Goal: Information Seeking & Learning: Learn about a topic

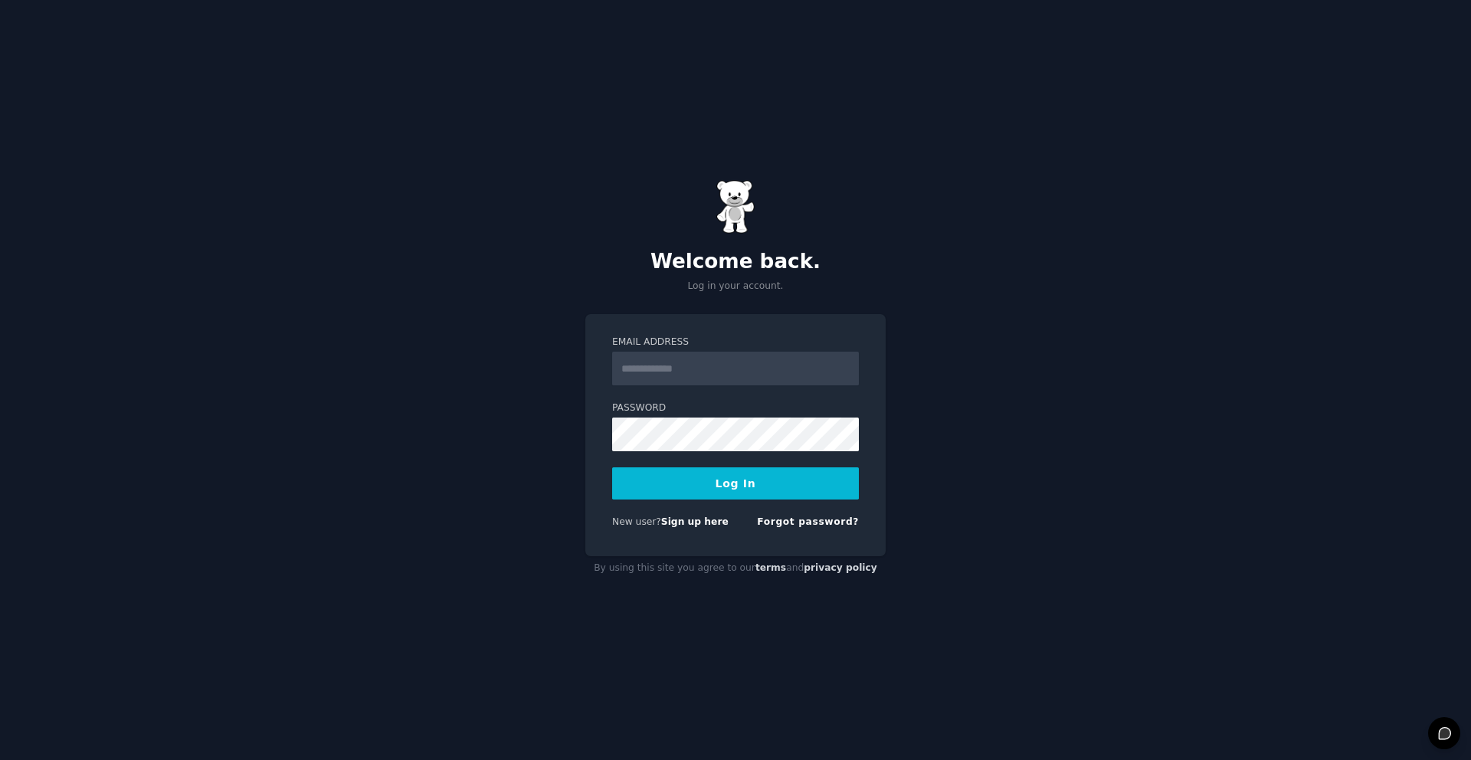
click at [738, 359] on input "Email Address" at bounding box center [735, 369] width 247 height 34
type input "**********"
click at [725, 496] on button "Log In" at bounding box center [735, 483] width 247 height 32
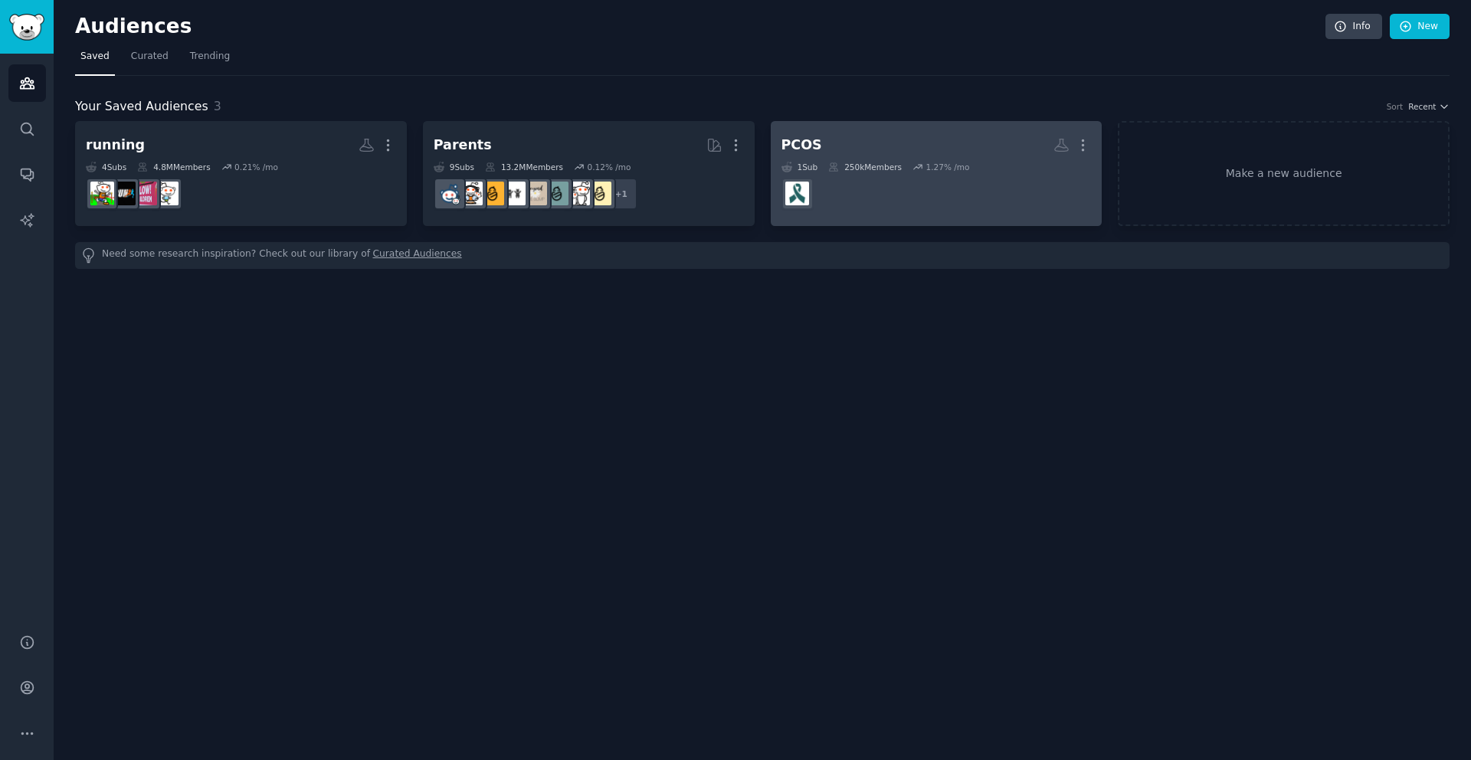
click at [825, 140] on h2 "PCOS More" at bounding box center [936, 145] width 310 height 27
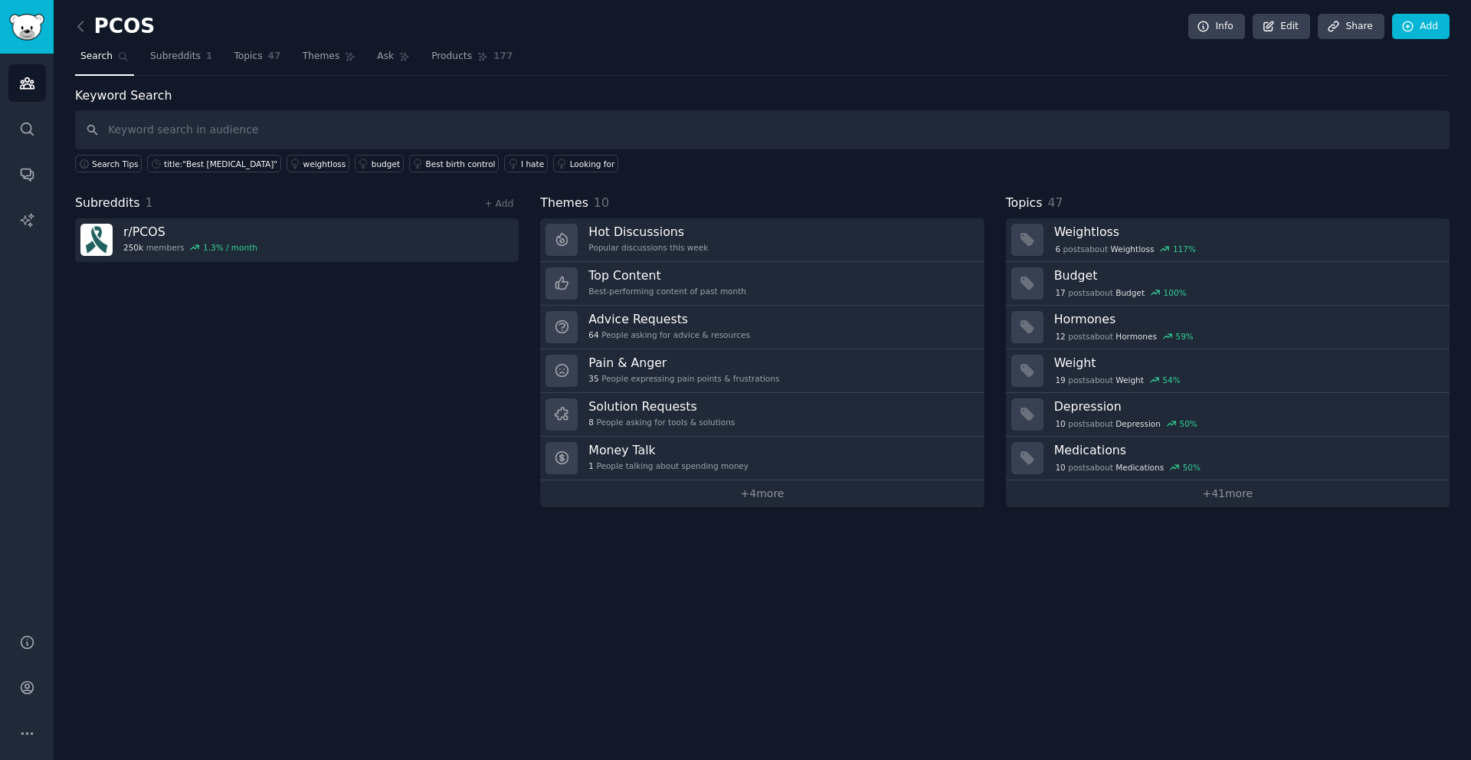
click at [237, 133] on input "text" at bounding box center [762, 129] width 1374 height 39
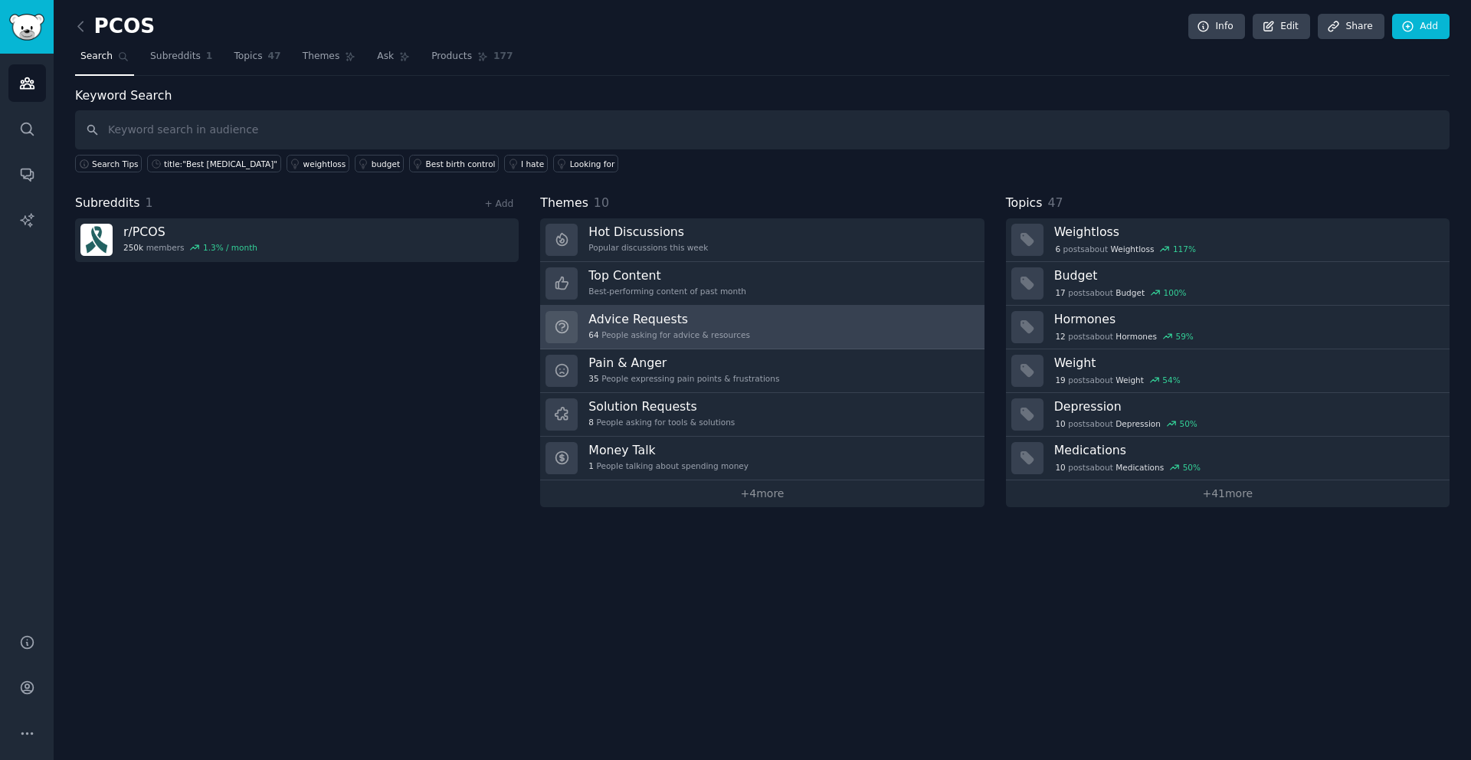
click at [699, 339] on div "64 People asking for advice & resources" at bounding box center [669, 334] width 162 height 11
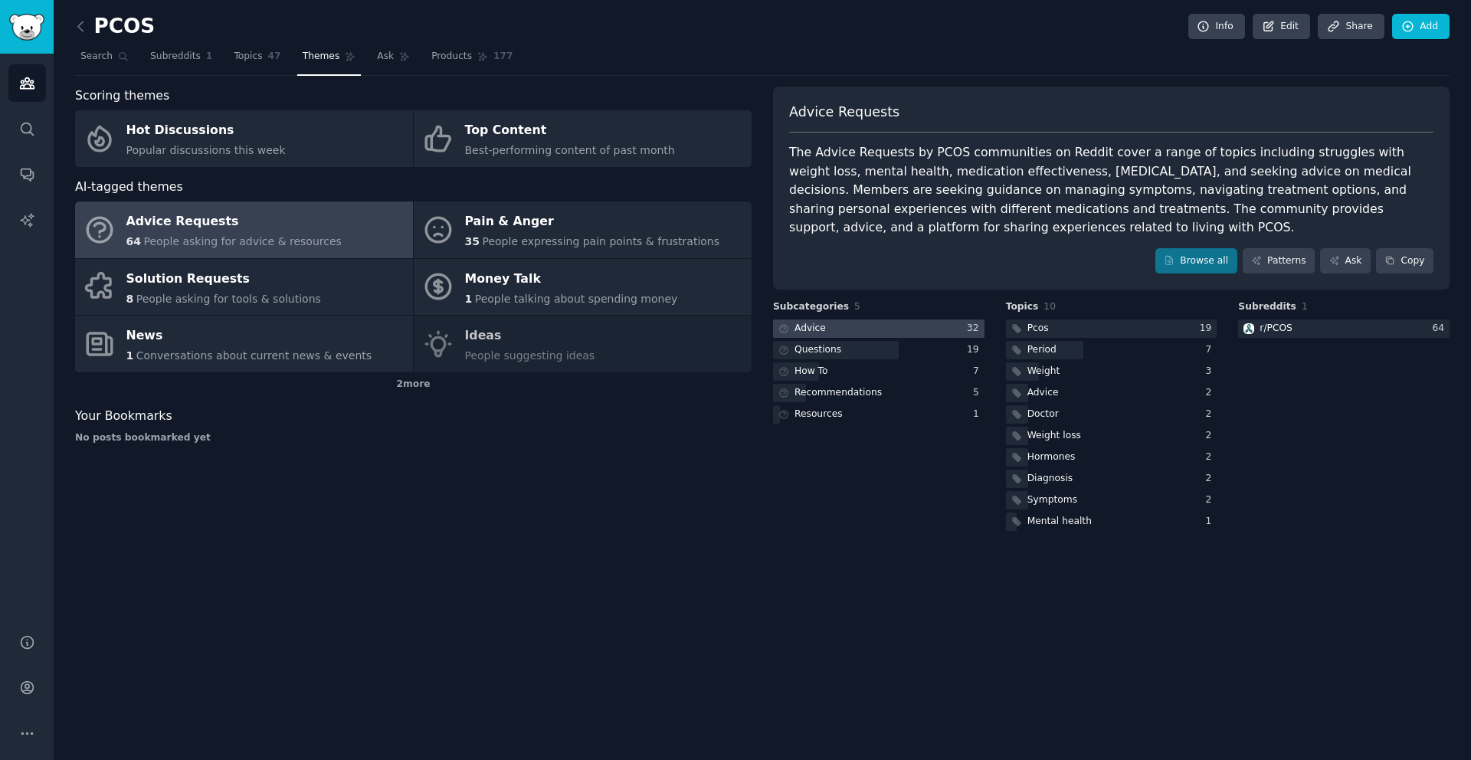
click at [884, 319] on div at bounding box center [878, 328] width 211 height 19
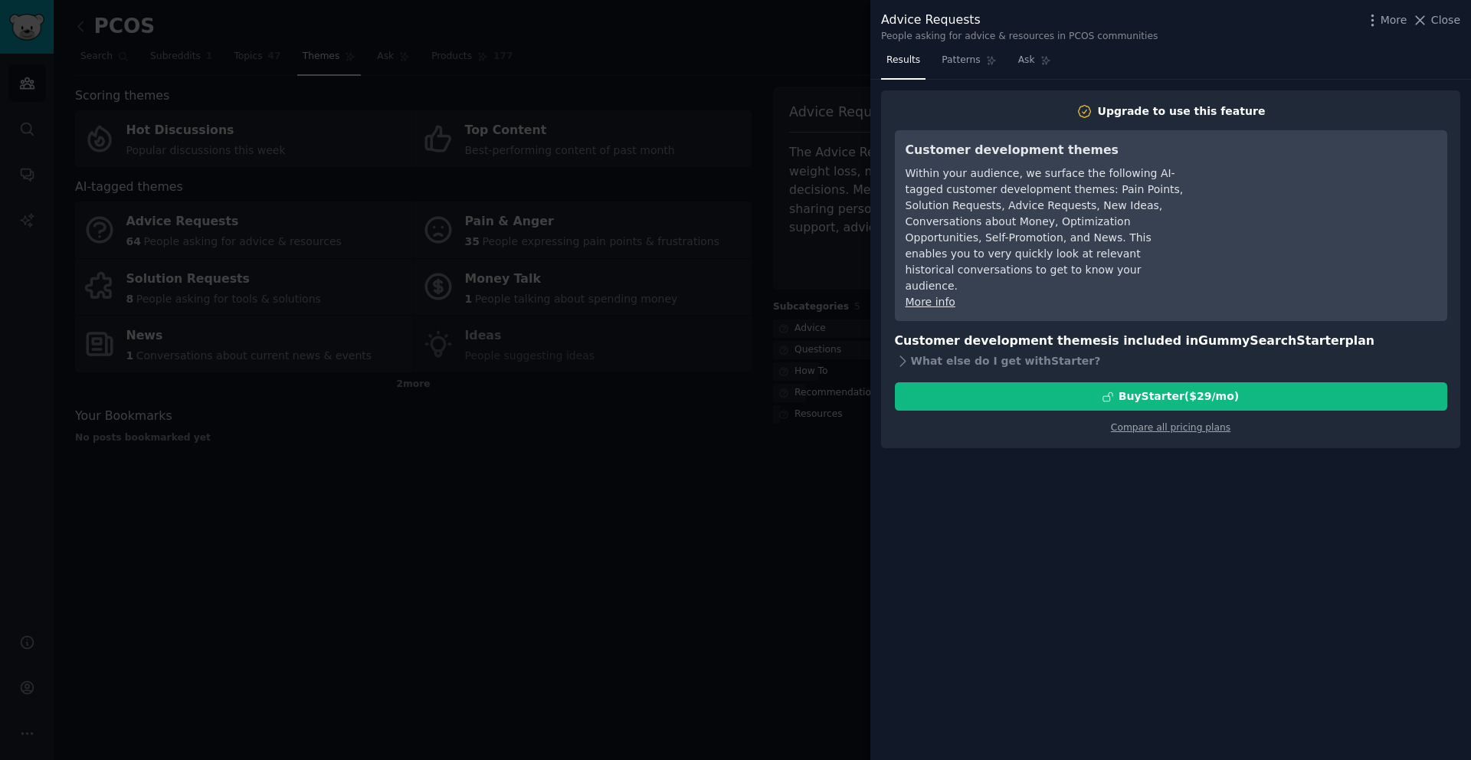
click at [771, 231] on div at bounding box center [735, 380] width 1471 height 760
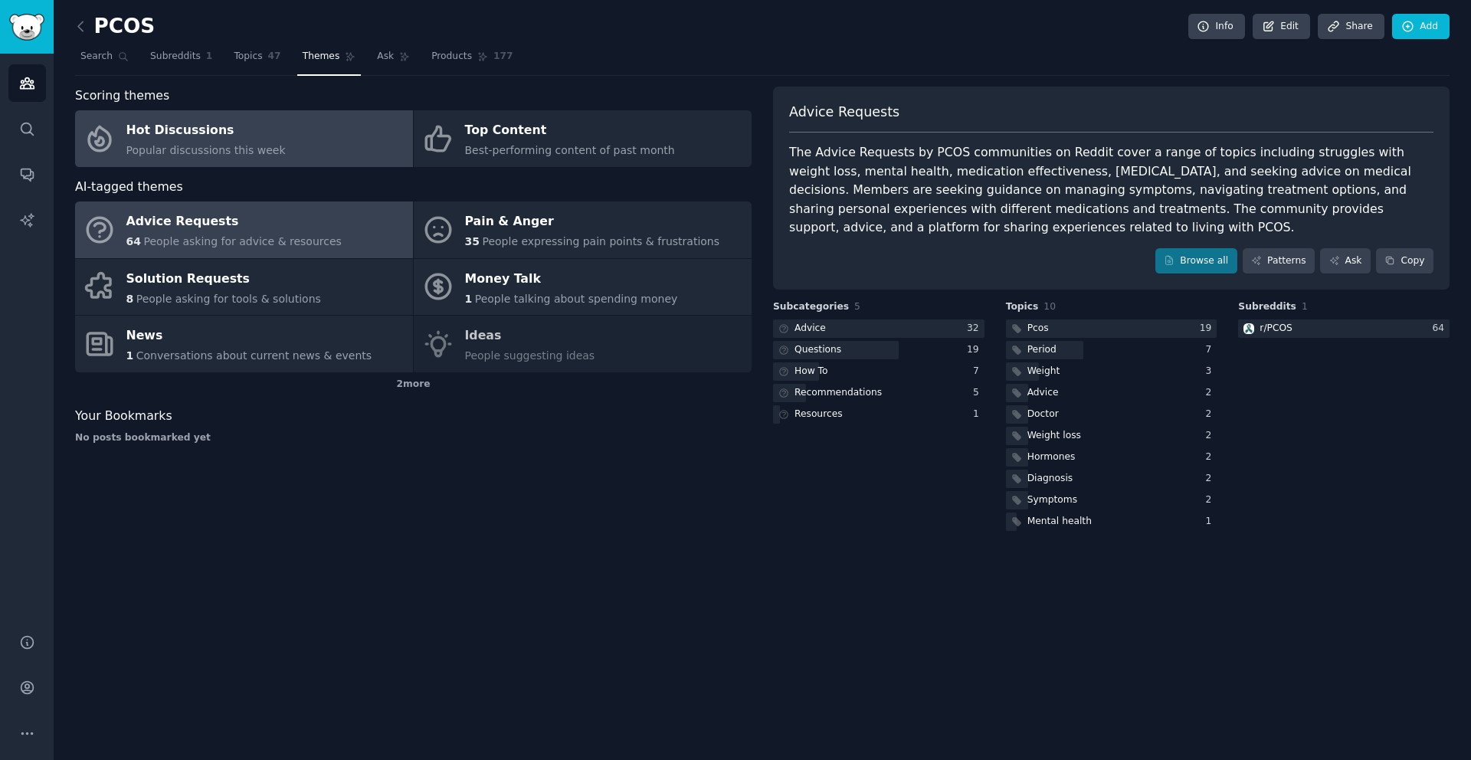
click at [282, 153] on link "Hot Discussions Popular discussions this week" at bounding box center [244, 138] width 338 height 57
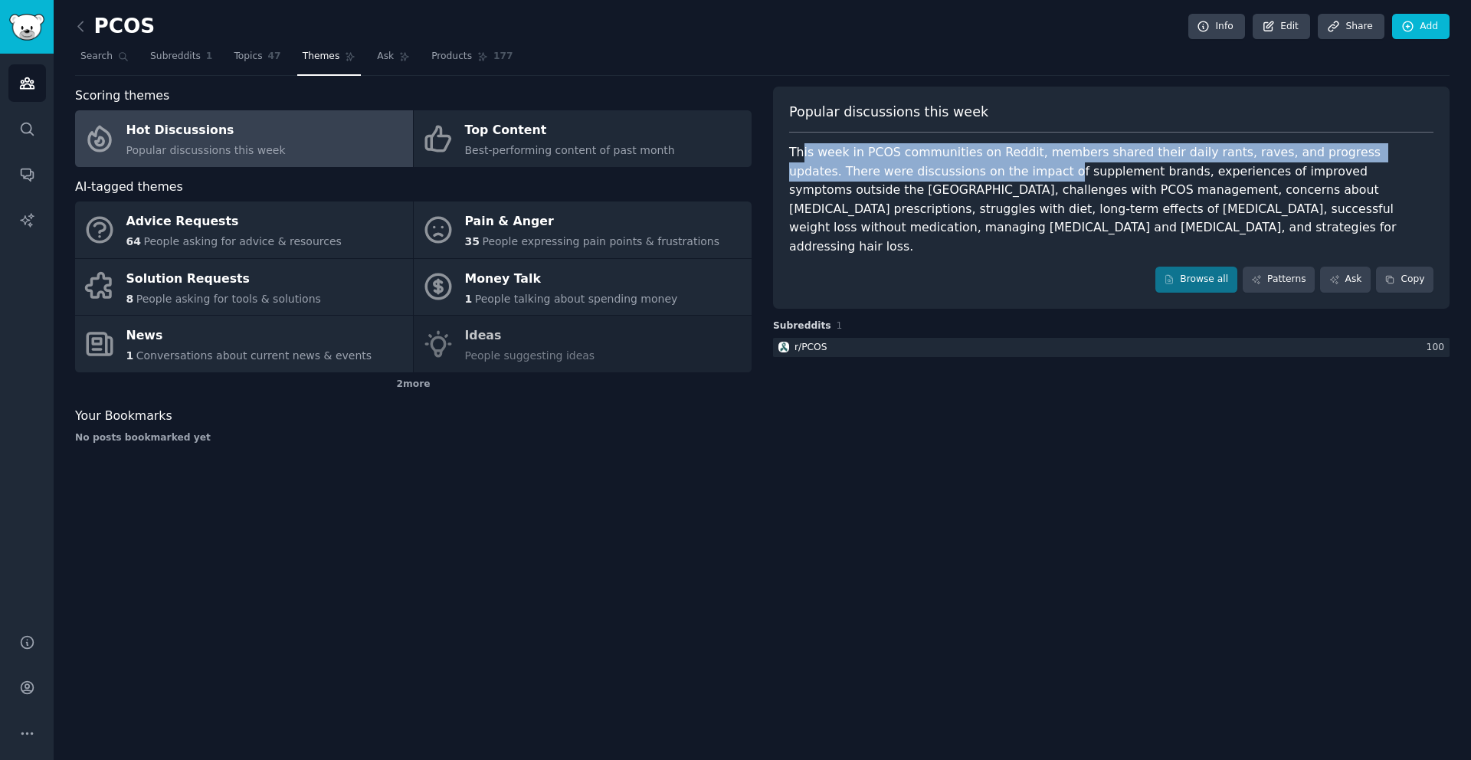
drag, startPoint x: 807, startPoint y: 152, endPoint x: 967, endPoint y: 173, distance: 161.4
click at [968, 174] on div "This week in PCOS communities on Reddit, members shared their daily rants, rave…" at bounding box center [1111, 199] width 644 height 113
click at [966, 173] on div "This week in PCOS communities on Reddit, members shared their daily rants, rave…" at bounding box center [1111, 199] width 644 height 113
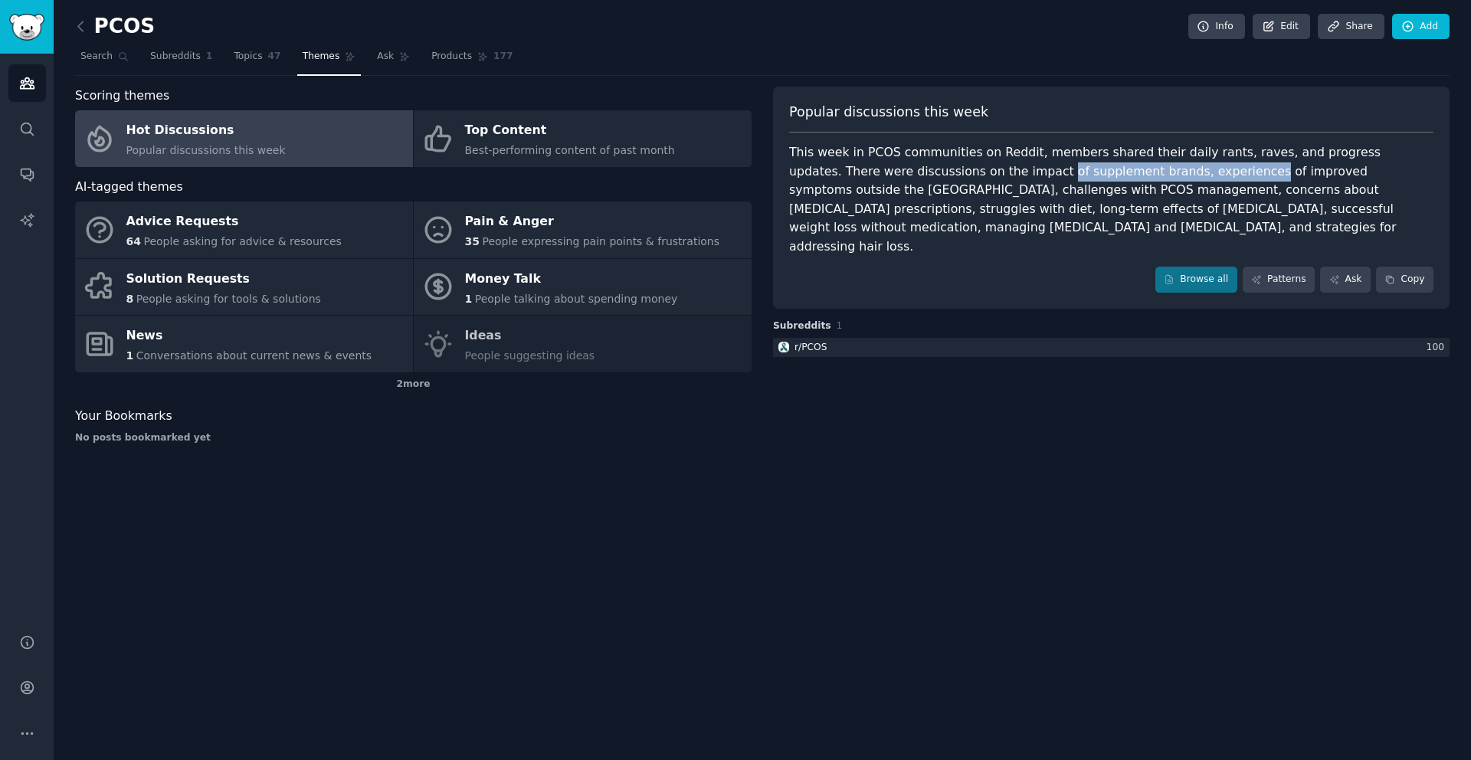
drag, startPoint x: 966, startPoint y: 173, endPoint x: 1090, endPoint y: 172, distance: 124.1
click at [1090, 172] on div "This week in PCOS communities on Reddit, members shared their daily rants, rave…" at bounding box center [1111, 199] width 644 height 113
click at [1105, 172] on div "This week in PCOS communities on Reddit, members shared their daily rants, rave…" at bounding box center [1111, 199] width 644 height 113
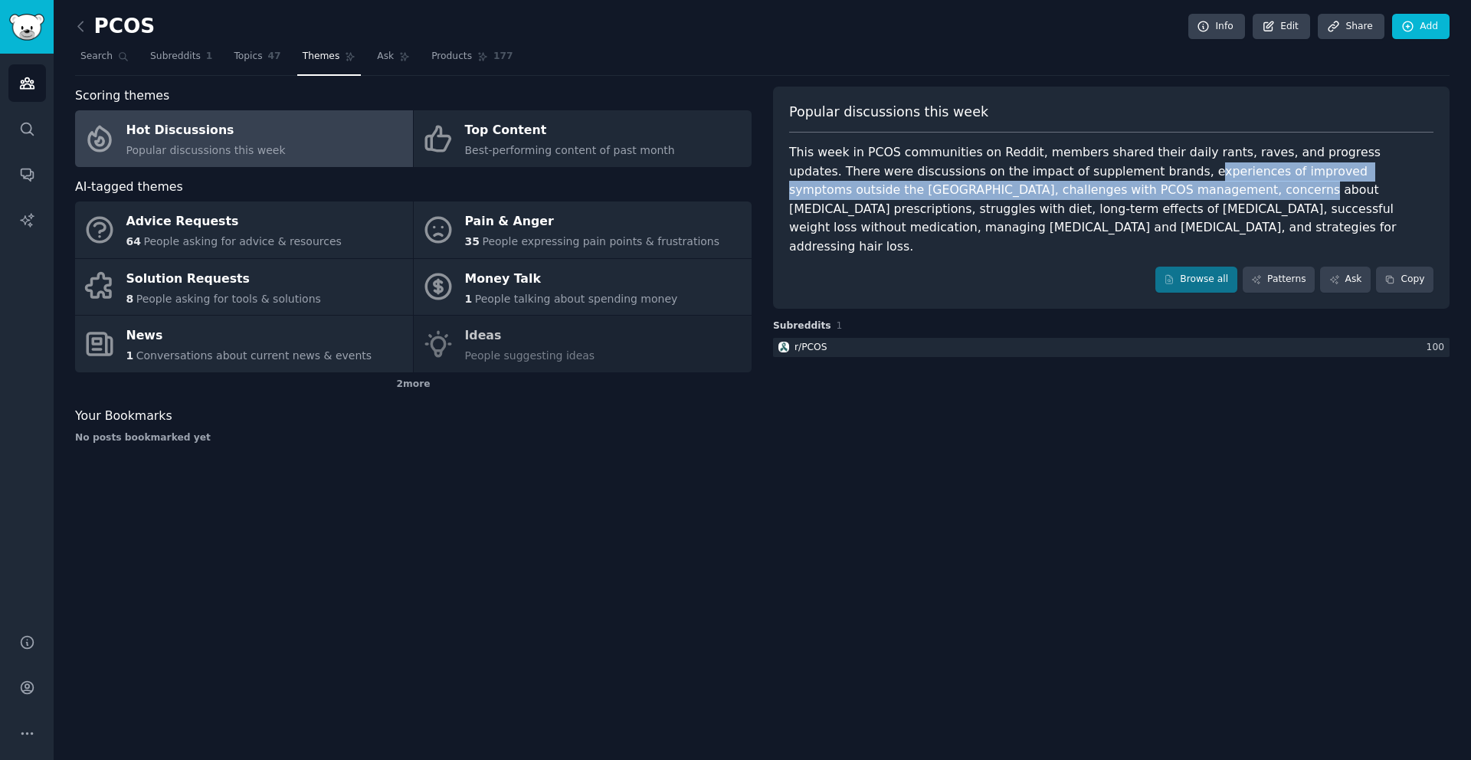
drag, startPoint x: 1098, startPoint y: 172, endPoint x: 1124, endPoint y: 188, distance: 30.0
click at [1124, 188] on div "This week in PCOS communities on Reddit, members shared their daily rants, rave…" at bounding box center [1111, 199] width 644 height 113
click at [1095, 176] on div "This week in PCOS communities on Reddit, members shared their daily rants, rave…" at bounding box center [1111, 199] width 644 height 113
drag, startPoint x: 1157, startPoint y: 175, endPoint x: 918, endPoint y: 190, distance: 238.7
click at [918, 190] on div "This week in PCOS communities on Reddit, members shared their daily rants, rave…" at bounding box center [1111, 199] width 644 height 113
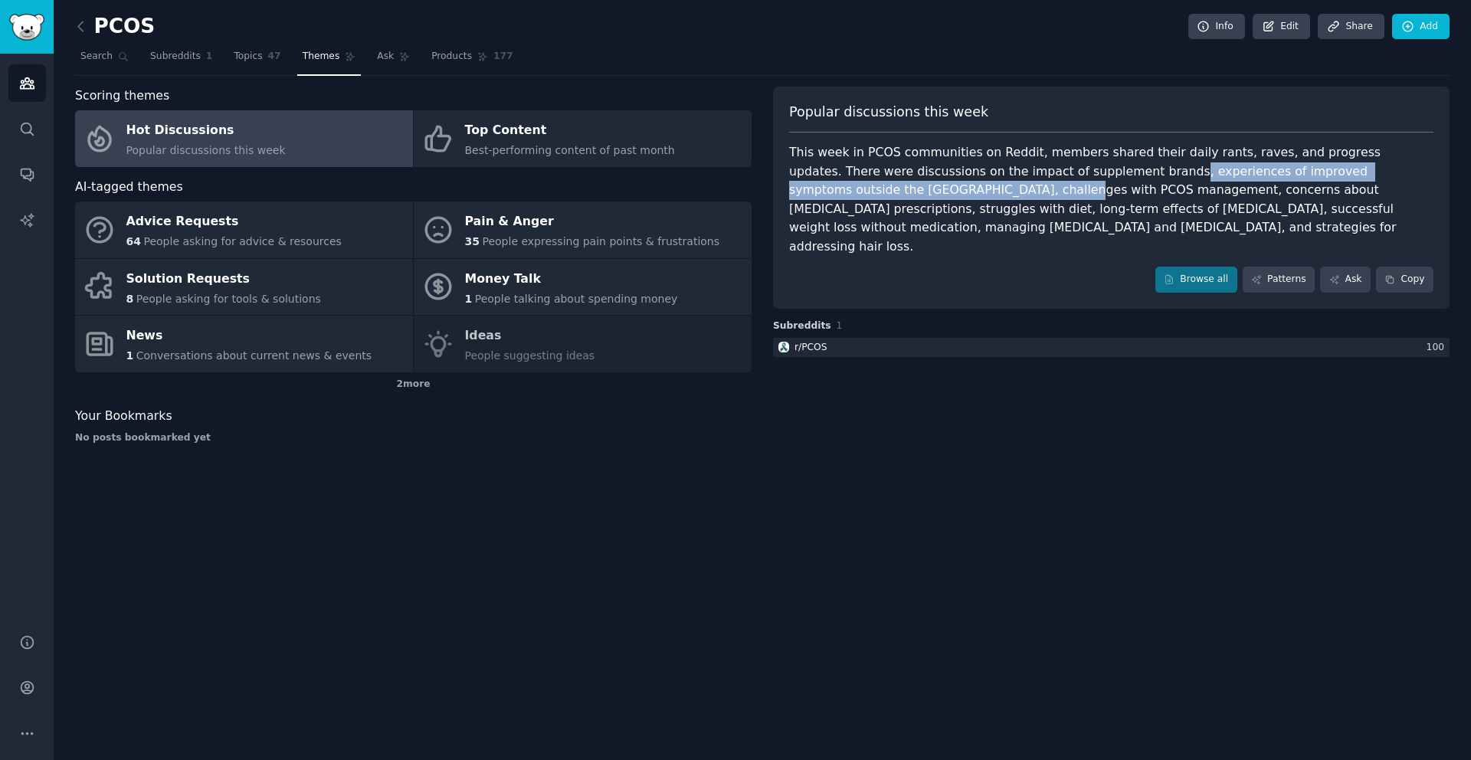
click at [918, 190] on div "This week in PCOS communities on Reddit, members shared their daily rants, rave…" at bounding box center [1111, 199] width 644 height 113
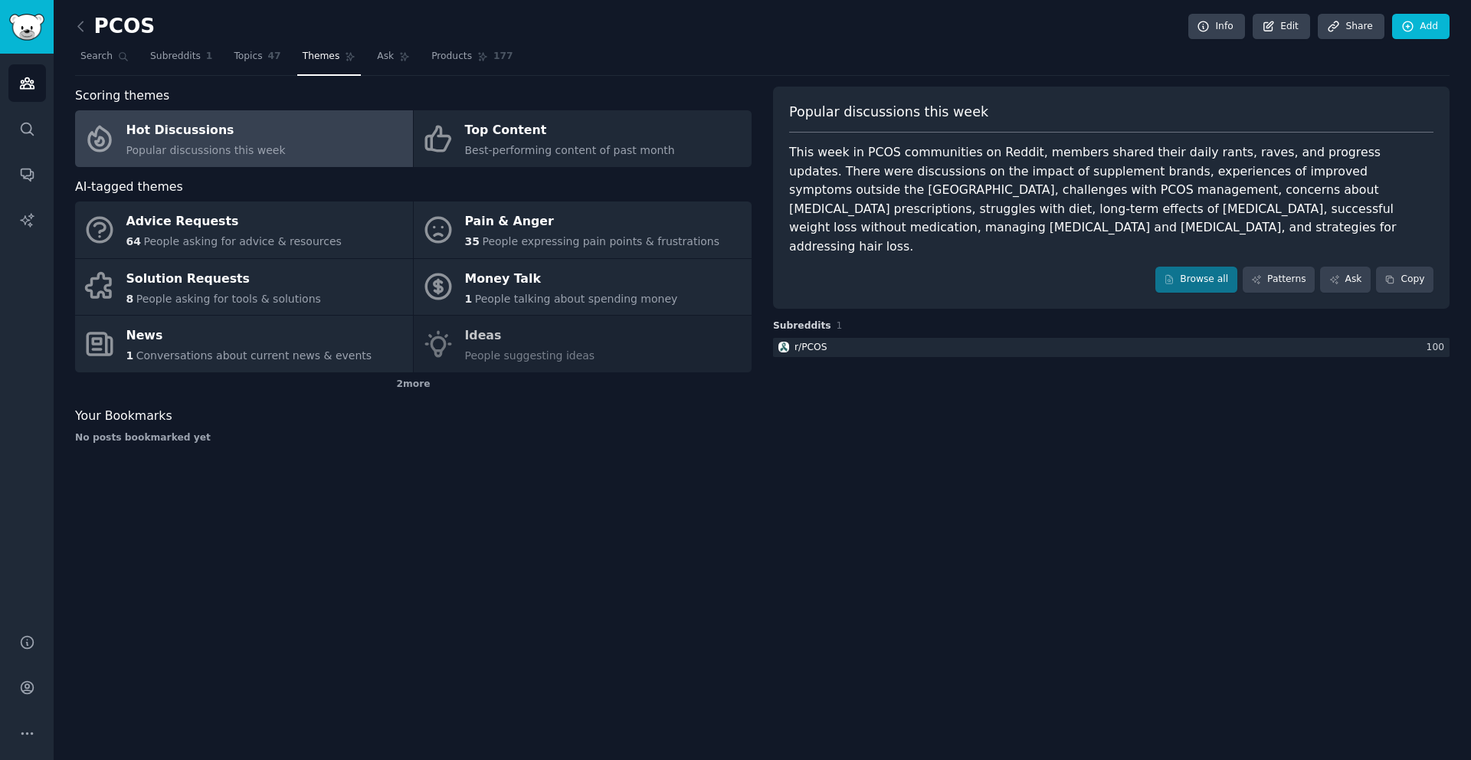
drag, startPoint x: 933, startPoint y: 190, endPoint x: 1029, endPoint y: 191, distance: 96.5
click at [1029, 191] on div "This week in PCOS communities on Reddit, members shared their daily rants, rave…" at bounding box center [1111, 199] width 644 height 113
drag, startPoint x: 993, startPoint y: 190, endPoint x: 1234, endPoint y: 185, distance: 240.6
click at [1234, 185] on div "This week in PCOS communities on Reddit, members shared their daily rants, rave…" at bounding box center [1111, 199] width 644 height 113
click at [1243, 188] on div "This week in PCOS communities on Reddit, members shared their daily rants, rave…" at bounding box center [1111, 199] width 644 height 113
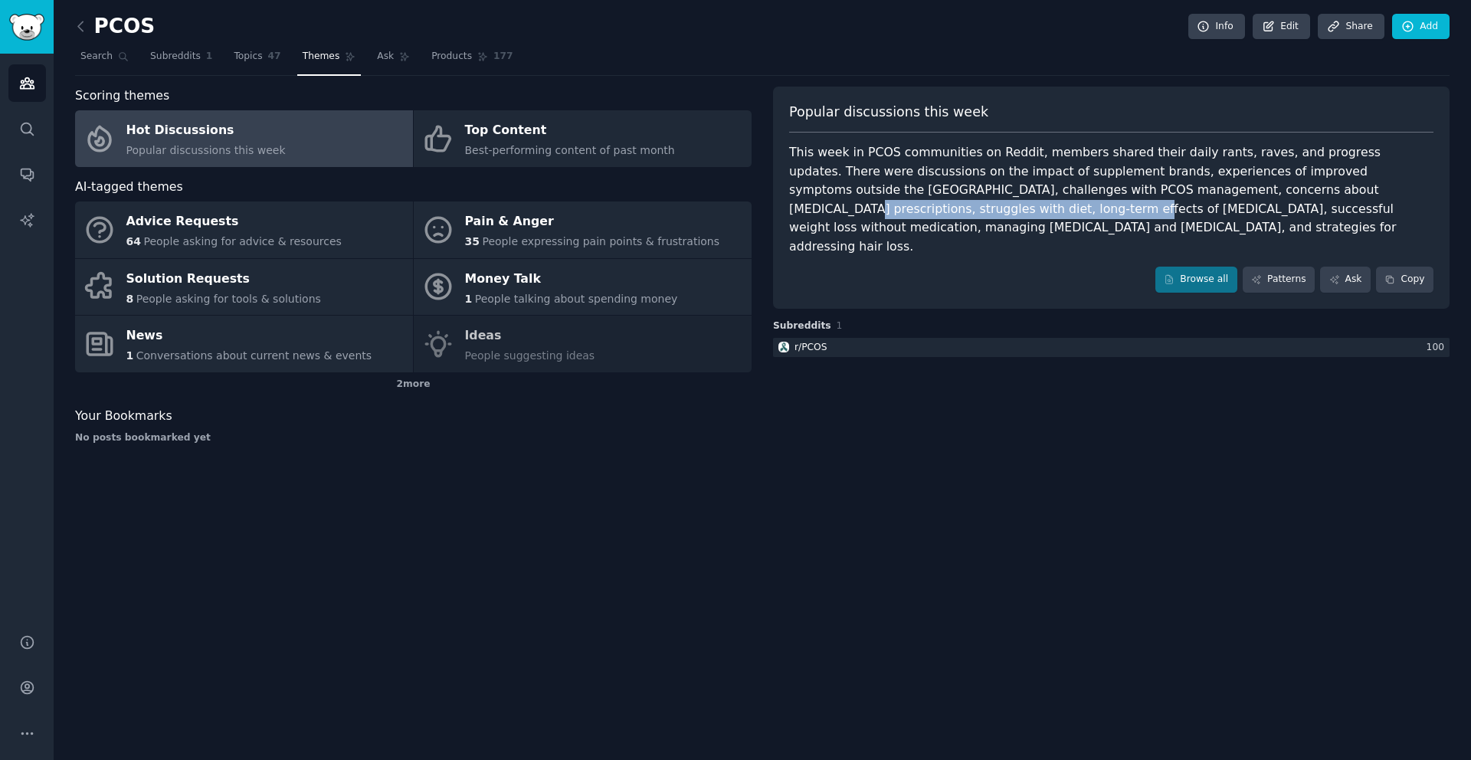
drag, startPoint x: 1229, startPoint y: 190, endPoint x: 897, endPoint y: 204, distance: 332.7
click at [897, 204] on div "This week in PCOS communities on Reddit, members shared their daily rants, rave…" at bounding box center [1111, 199] width 644 height 113
click at [903, 204] on div "This week in PCOS communities on Reddit, members shared their daily rants, rave…" at bounding box center [1111, 199] width 644 height 113
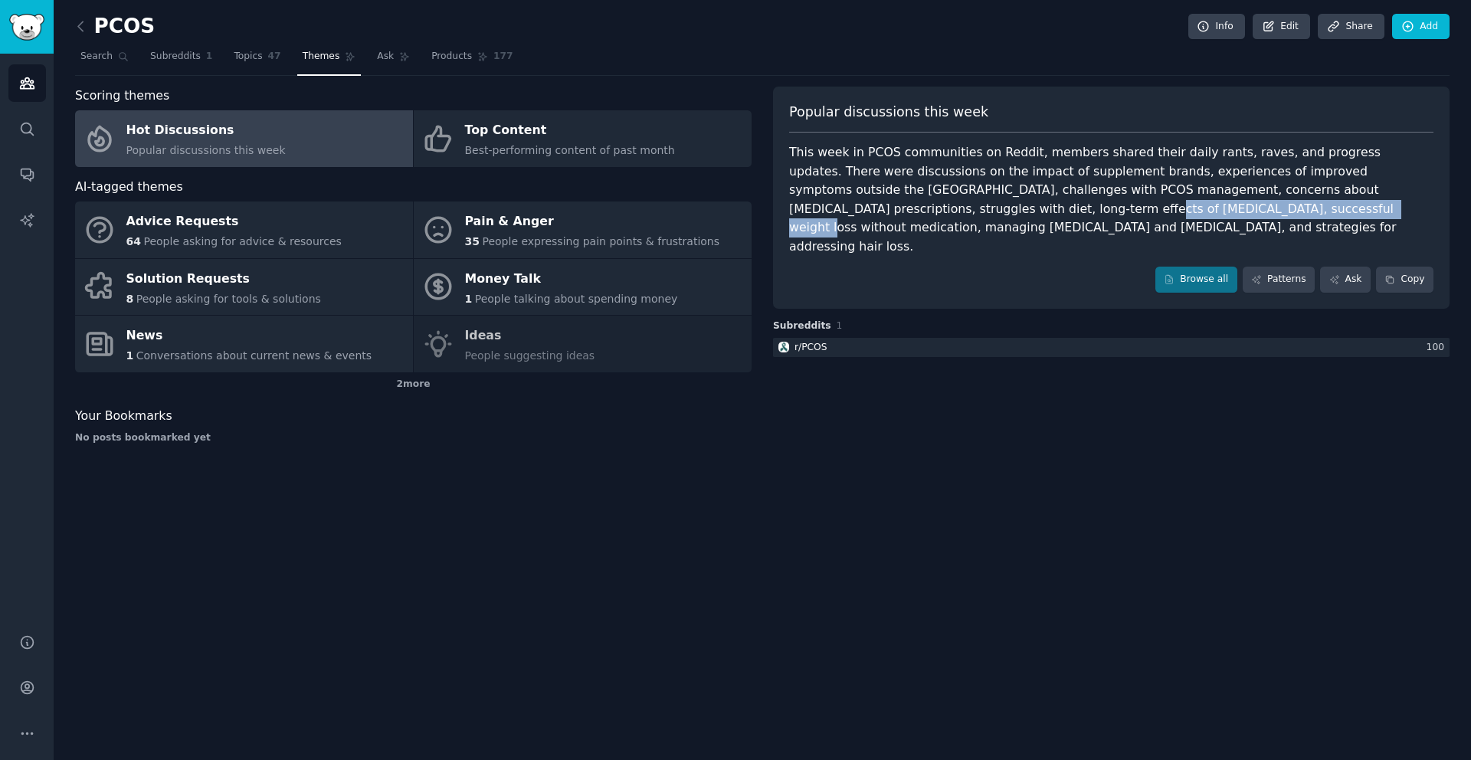
drag, startPoint x: 905, startPoint y: 204, endPoint x: 1117, endPoint y: 209, distance: 212.2
click at [1117, 209] on div "This week in PCOS communities on Reddit, members shared their daily rants, rave…" at bounding box center [1111, 199] width 644 height 113
click at [1144, 209] on div "This week in PCOS communities on Reddit, members shared their daily rants, rave…" at bounding box center [1111, 199] width 644 height 113
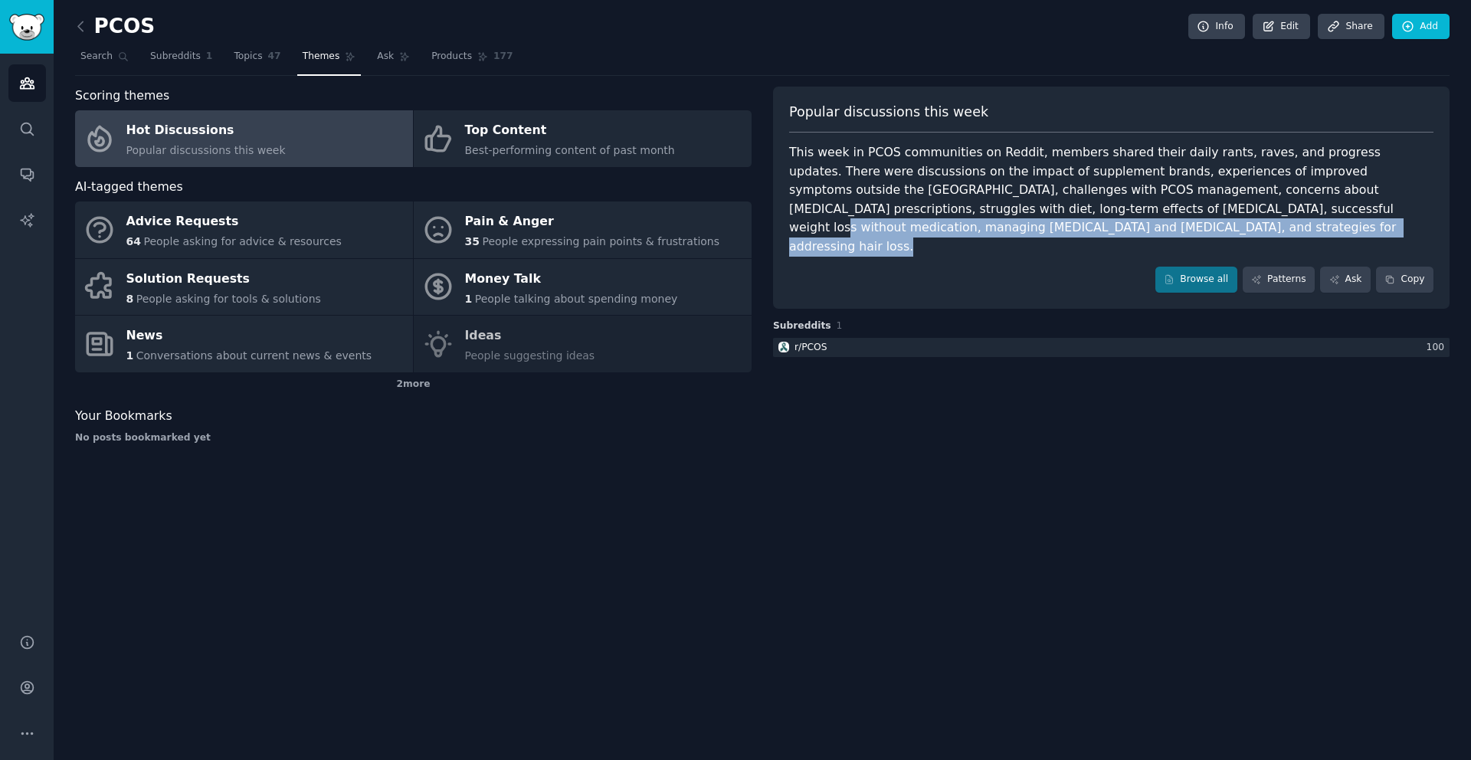
drag, startPoint x: 1167, startPoint y: 210, endPoint x: 1154, endPoint y: 223, distance: 18.4
click at [1156, 222] on div "This week in PCOS communities on Reddit, members shared their daily rants, rave…" at bounding box center [1111, 199] width 644 height 113
click at [1147, 225] on div "This week in PCOS communities on Reddit, members shared their daily rants, rave…" at bounding box center [1111, 199] width 644 height 113
drag, startPoint x: 1147, startPoint y: 225, endPoint x: 922, endPoint y: 208, distance: 225.9
click at [922, 208] on div "This week in PCOS communities on Reddit, members shared their daily rants, rave…" at bounding box center [1111, 199] width 644 height 113
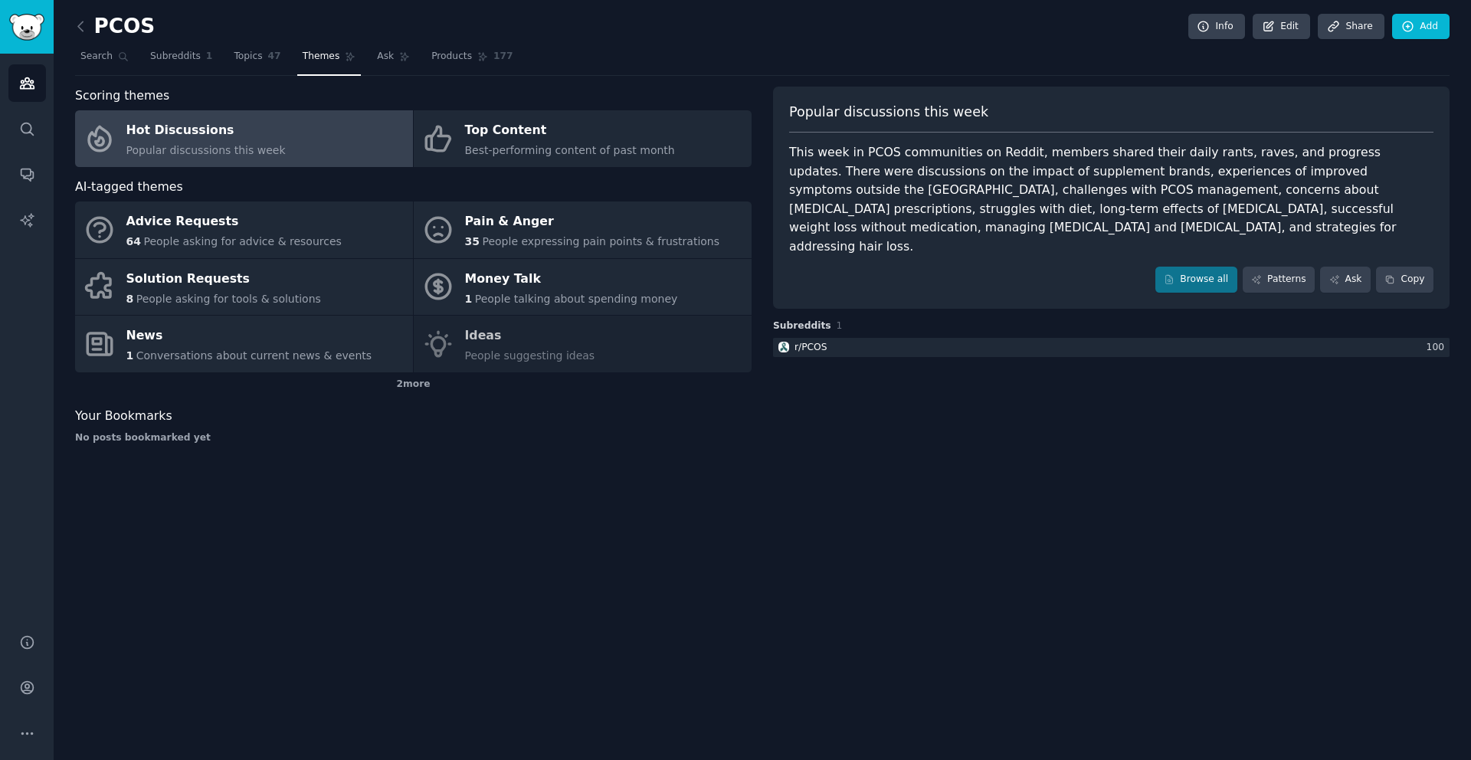
drag, startPoint x: 919, startPoint y: 209, endPoint x: 912, endPoint y: 208, distance: 7.7
click at [918, 209] on div "This week in PCOS communities on Reddit, members shared their daily rants, rave…" at bounding box center [1111, 199] width 644 height 113
drag, startPoint x: 909, startPoint y: 208, endPoint x: 1122, endPoint y: 214, distance: 213.0
click at [1118, 214] on div "This week in PCOS communities on Reddit, members shared their daily rants, rave…" at bounding box center [1111, 199] width 644 height 113
click at [1150, 211] on div "This week in PCOS communities on Reddit, members shared their daily rants, rave…" at bounding box center [1111, 199] width 644 height 113
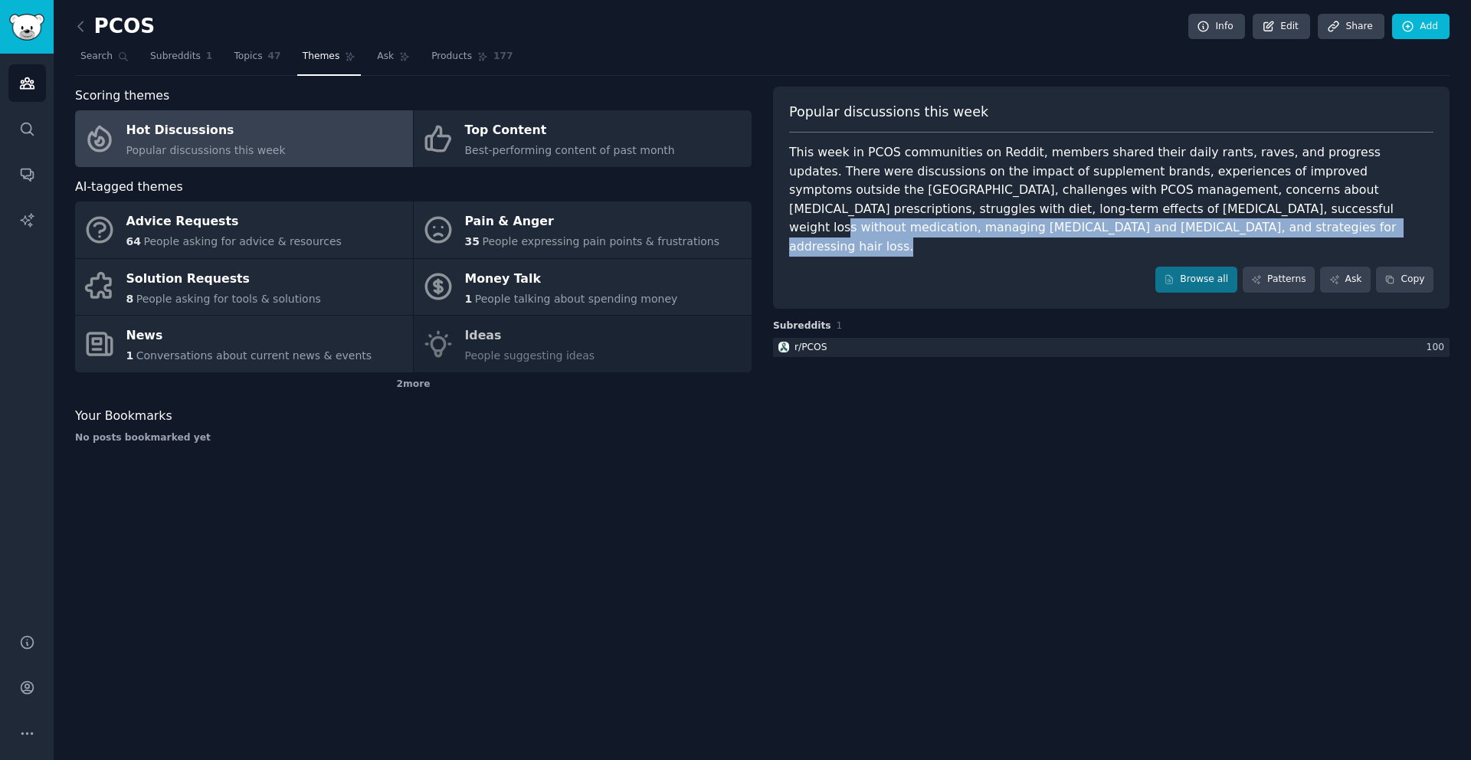
drag, startPoint x: 1149, startPoint y: 211, endPoint x: 1124, endPoint y: 231, distance: 31.1
click at [1128, 231] on div "This week in PCOS communities on Reddit, members shared their daily rants, rave…" at bounding box center [1111, 199] width 644 height 113
drag, startPoint x: 1123, startPoint y: 231, endPoint x: 1108, endPoint y: 231, distance: 14.6
click at [1123, 231] on div "This week in PCOS communities on Reddit, members shared their daily rants, rave…" at bounding box center [1111, 199] width 644 height 113
drag, startPoint x: 978, startPoint y: 223, endPoint x: 932, endPoint y: 227, distance: 46.2
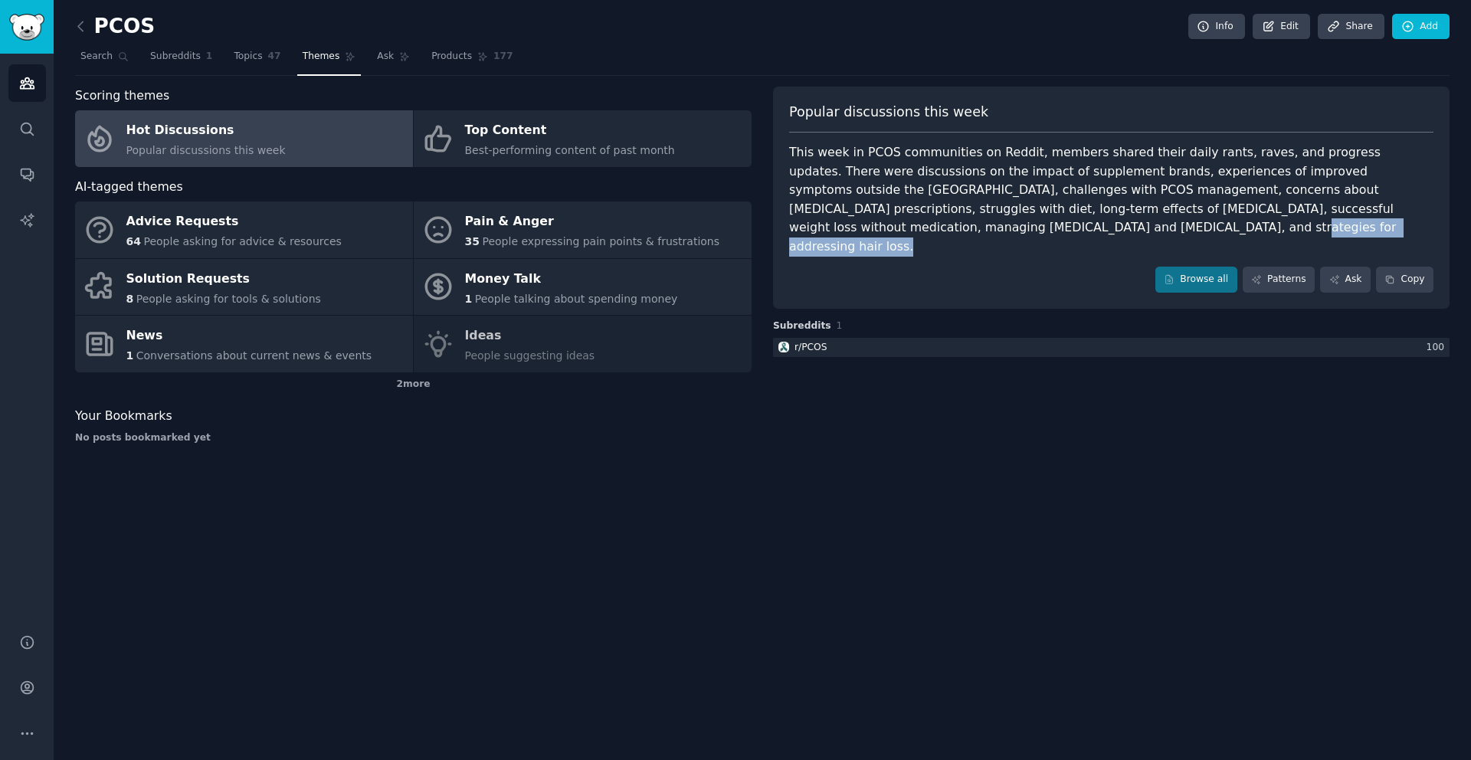
click at [935, 227] on div "This week in PCOS communities on Reddit, members shared their daily rants, rave…" at bounding box center [1111, 199] width 644 height 113
click at [932, 227] on div "This week in PCOS communities on Reddit, members shared their daily rants, rave…" at bounding box center [1111, 199] width 644 height 113
drag, startPoint x: 932, startPoint y: 227, endPoint x: 993, endPoint y: 229, distance: 60.5
click at [990, 229] on div "This week in PCOS communities on Reddit, members shared their daily rants, rave…" at bounding box center [1111, 199] width 644 height 113
click at [1005, 230] on div "This week in PCOS communities on Reddit, members shared their daily rants, rave…" at bounding box center [1111, 199] width 644 height 113
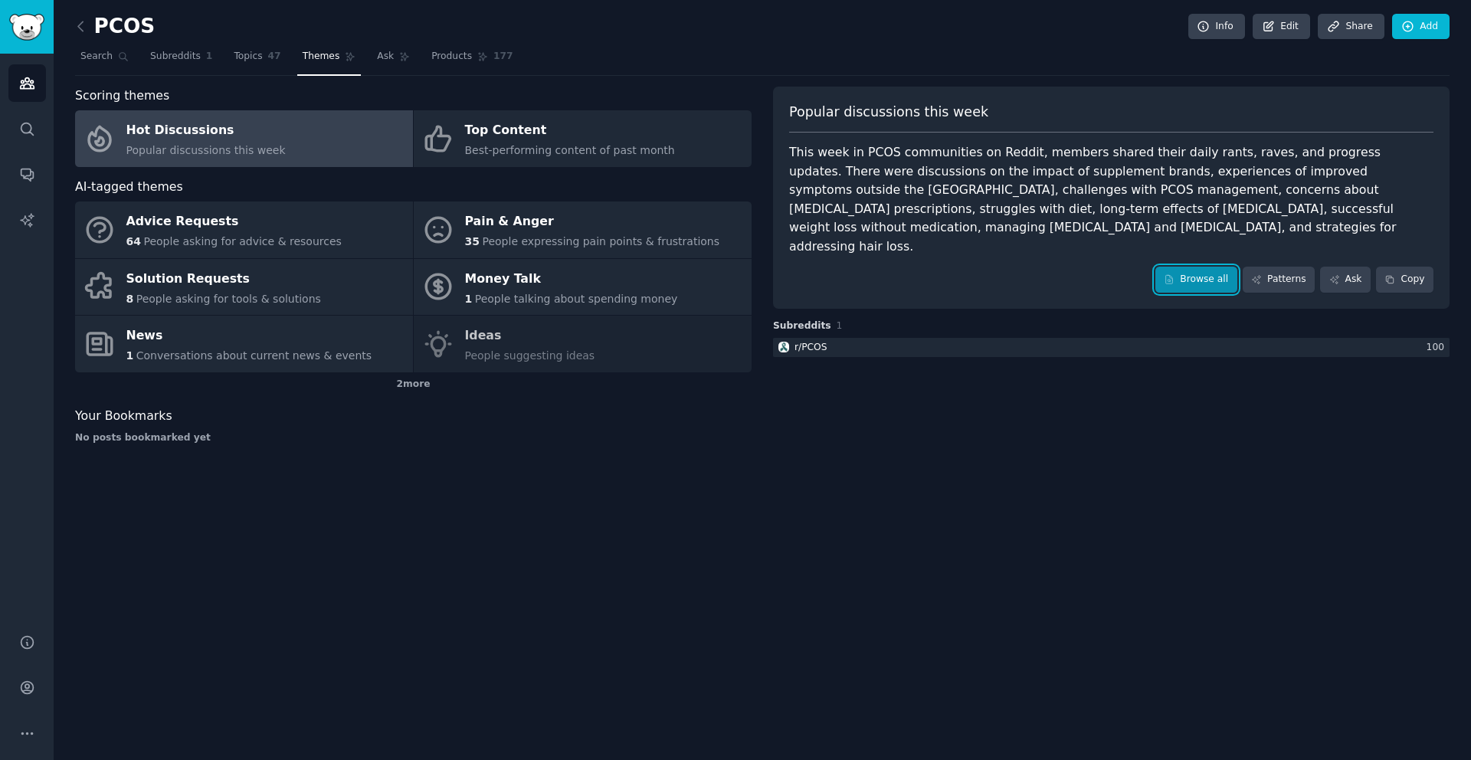
click at [1196, 267] on link "Browse all" at bounding box center [1196, 280] width 82 height 26
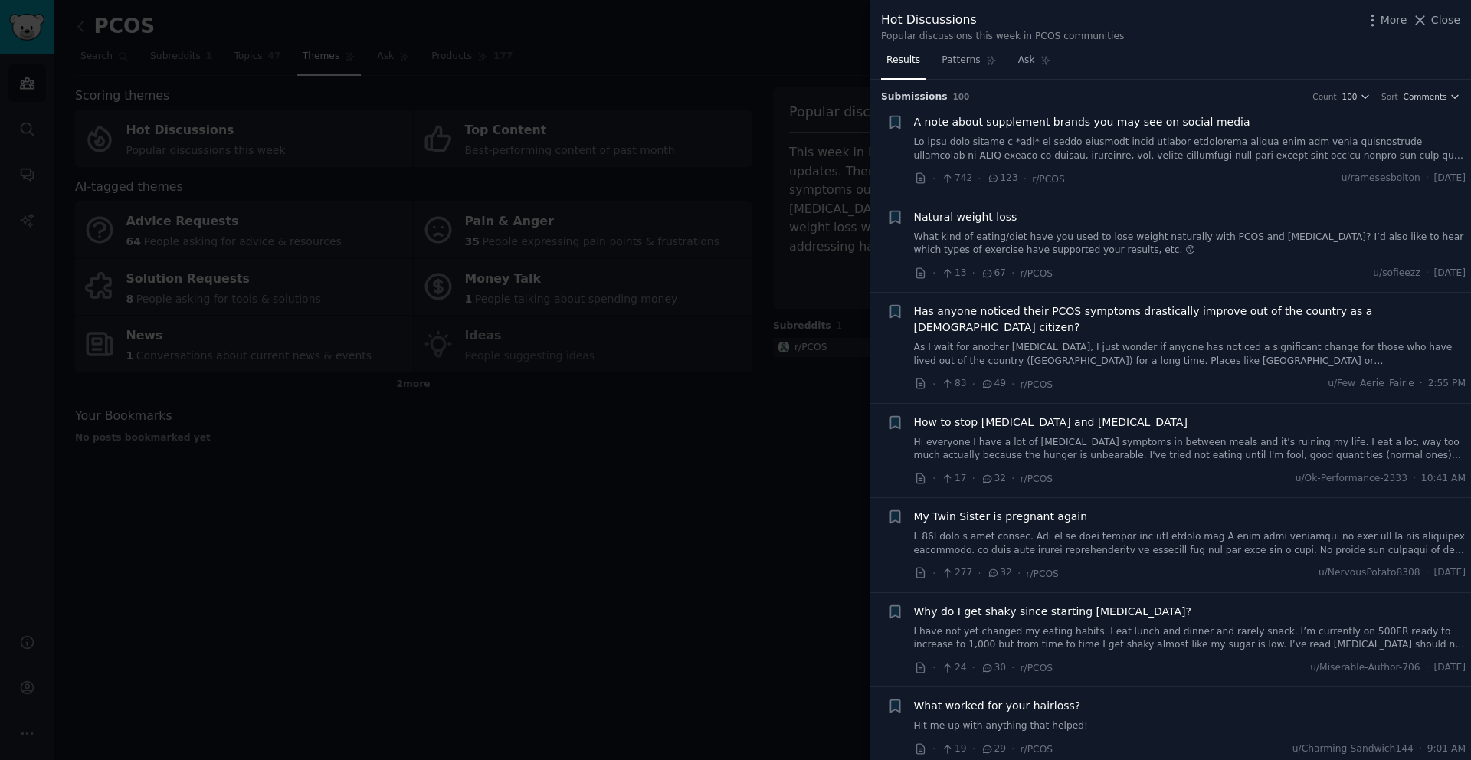
click at [990, 218] on span "Natural weight loss" at bounding box center [965, 217] width 103 height 16
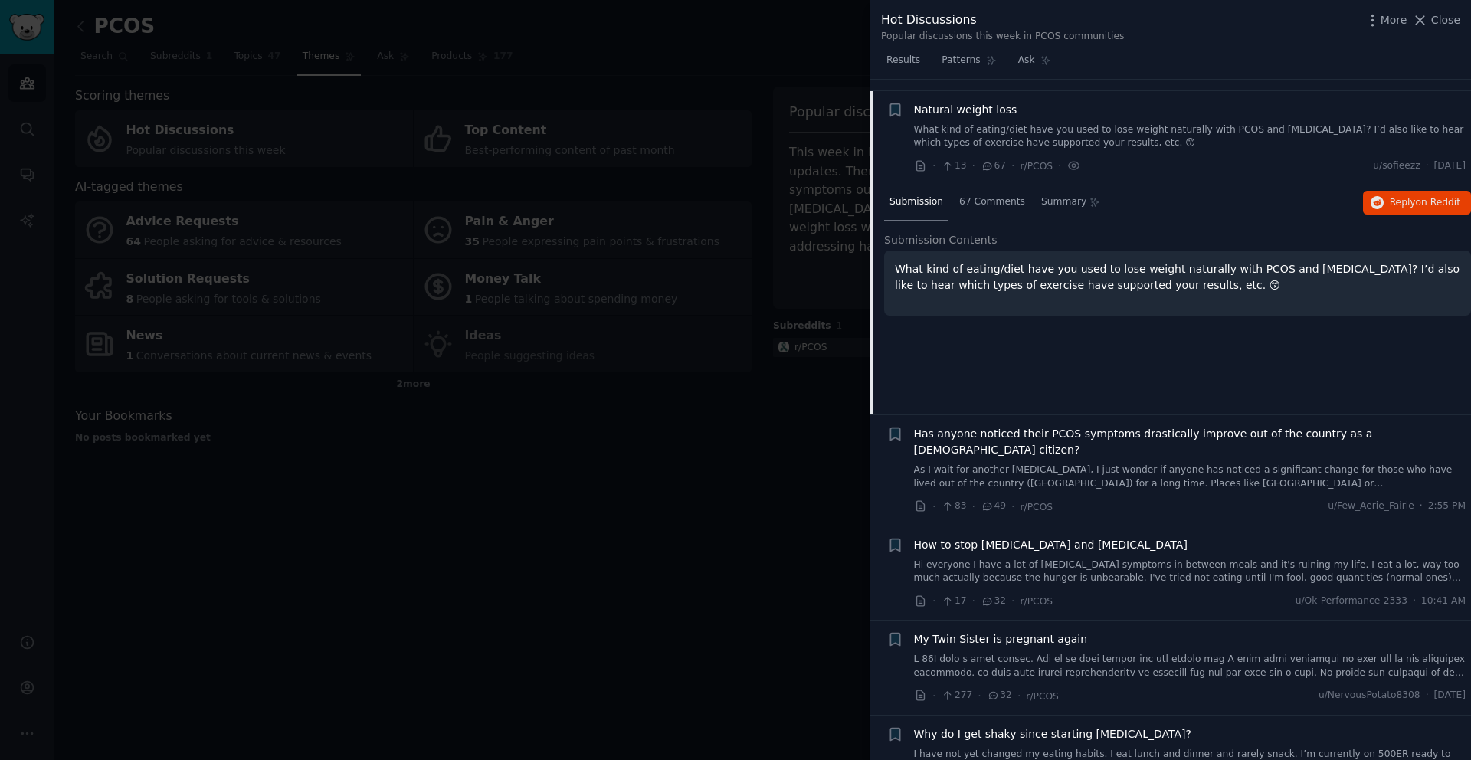
scroll to position [119, 0]
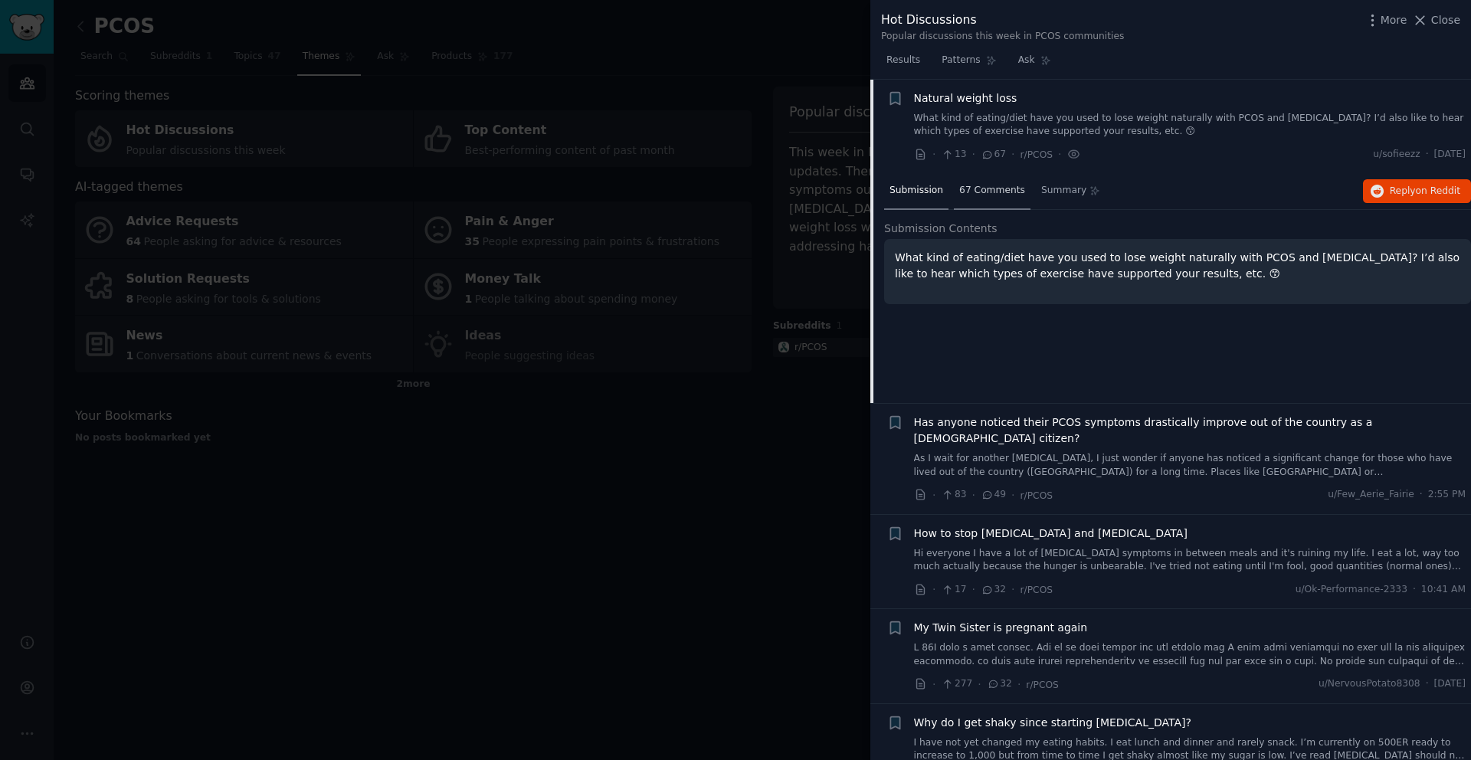
click at [990, 197] on div "67 Comments" at bounding box center [992, 191] width 77 height 37
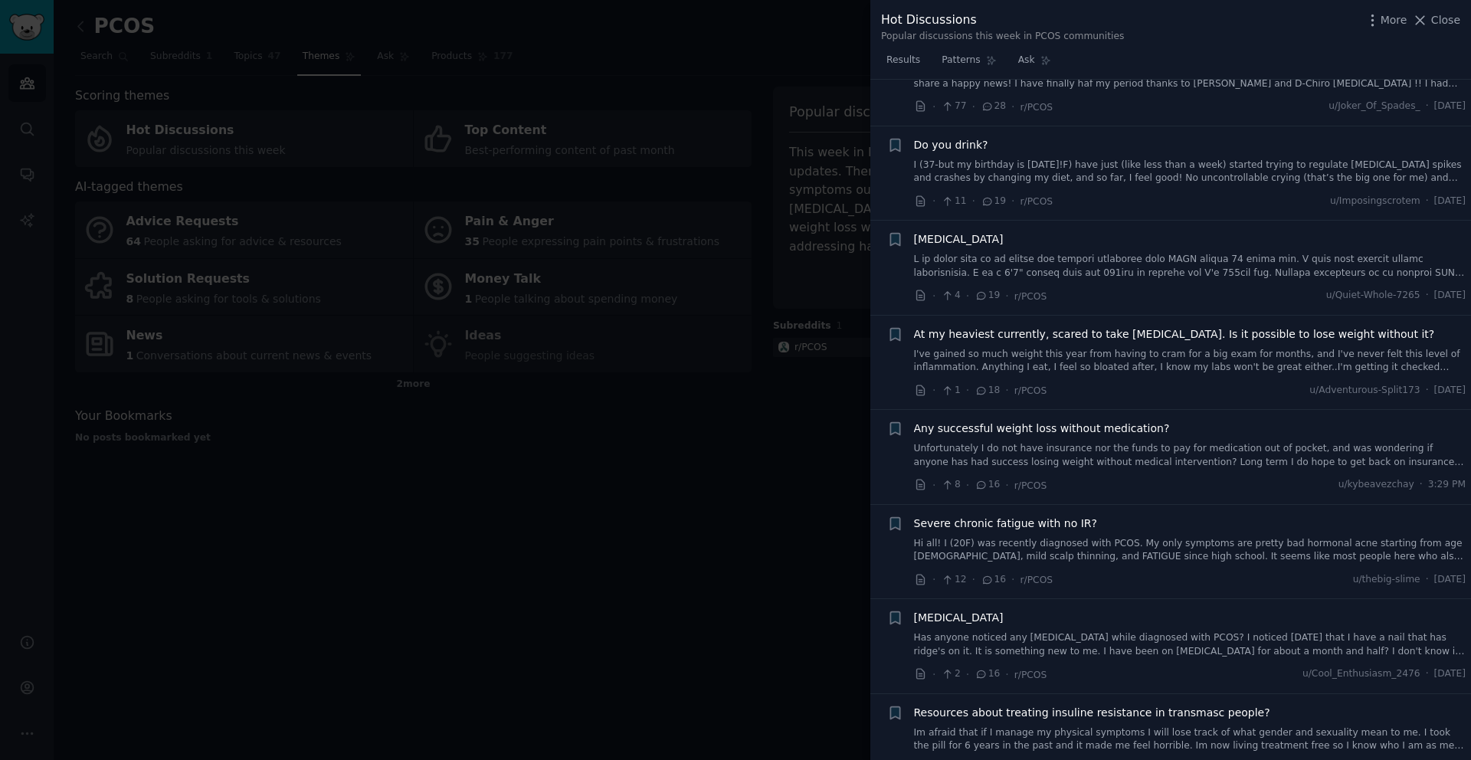
scroll to position [1687, 0]
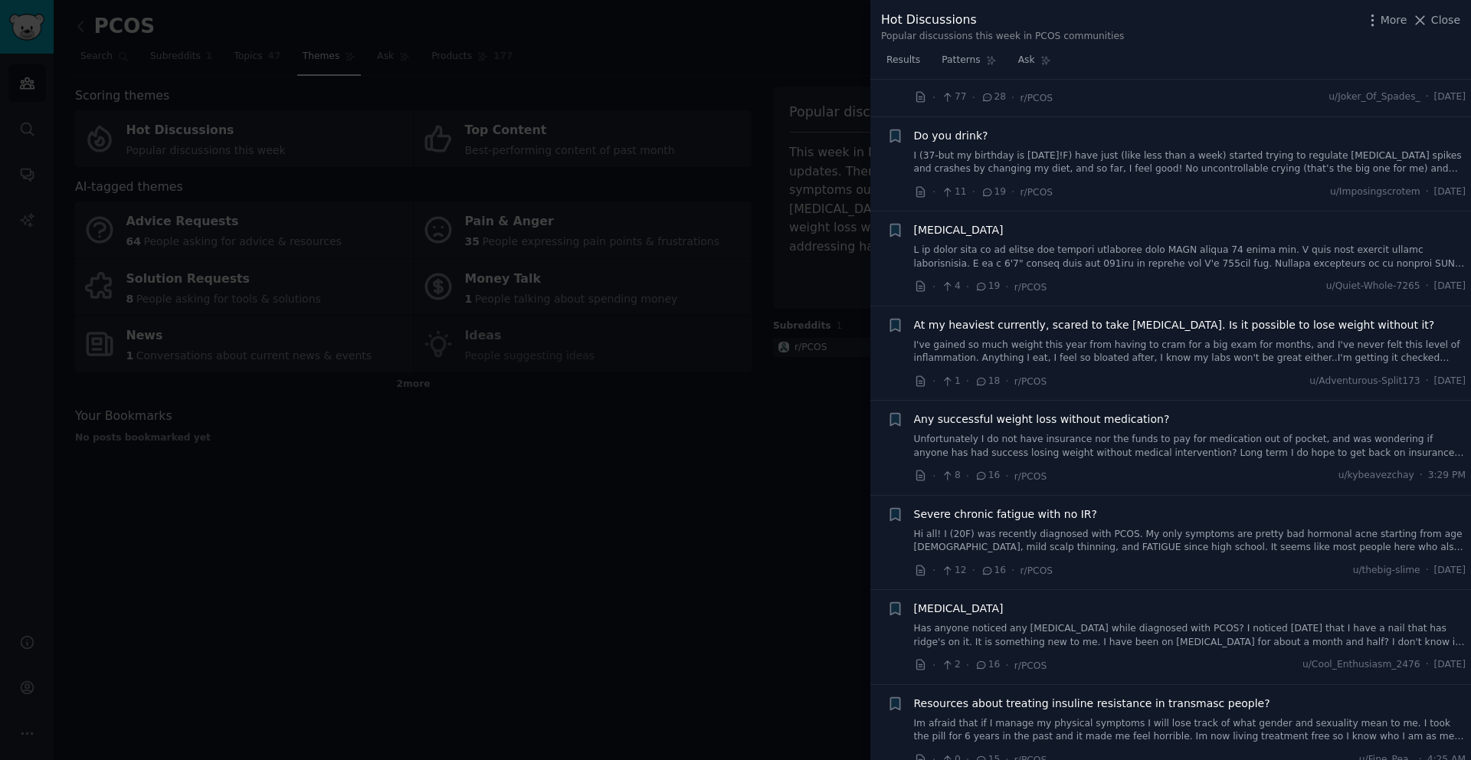
click at [995, 244] on link at bounding box center [1190, 257] width 552 height 27
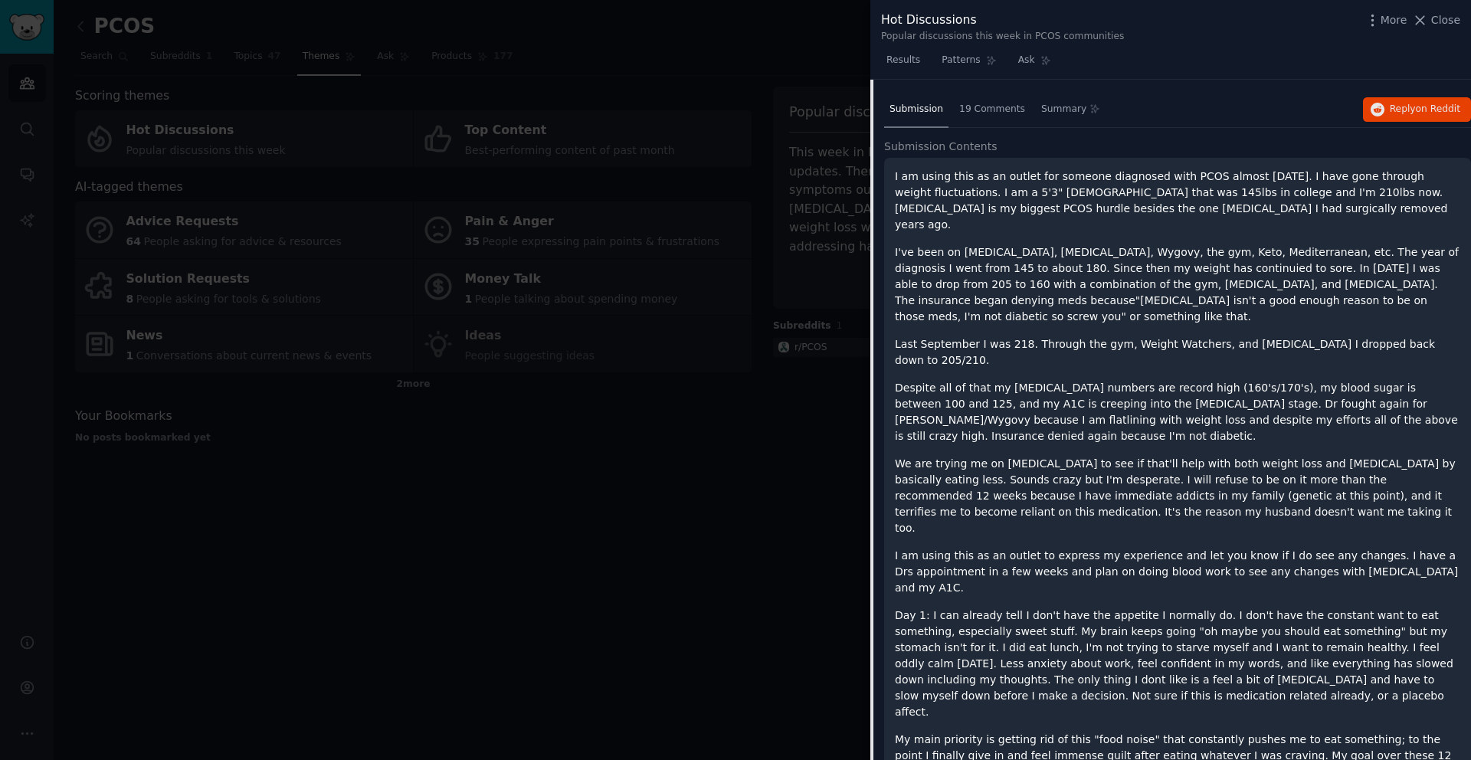
scroll to position [987, 0]
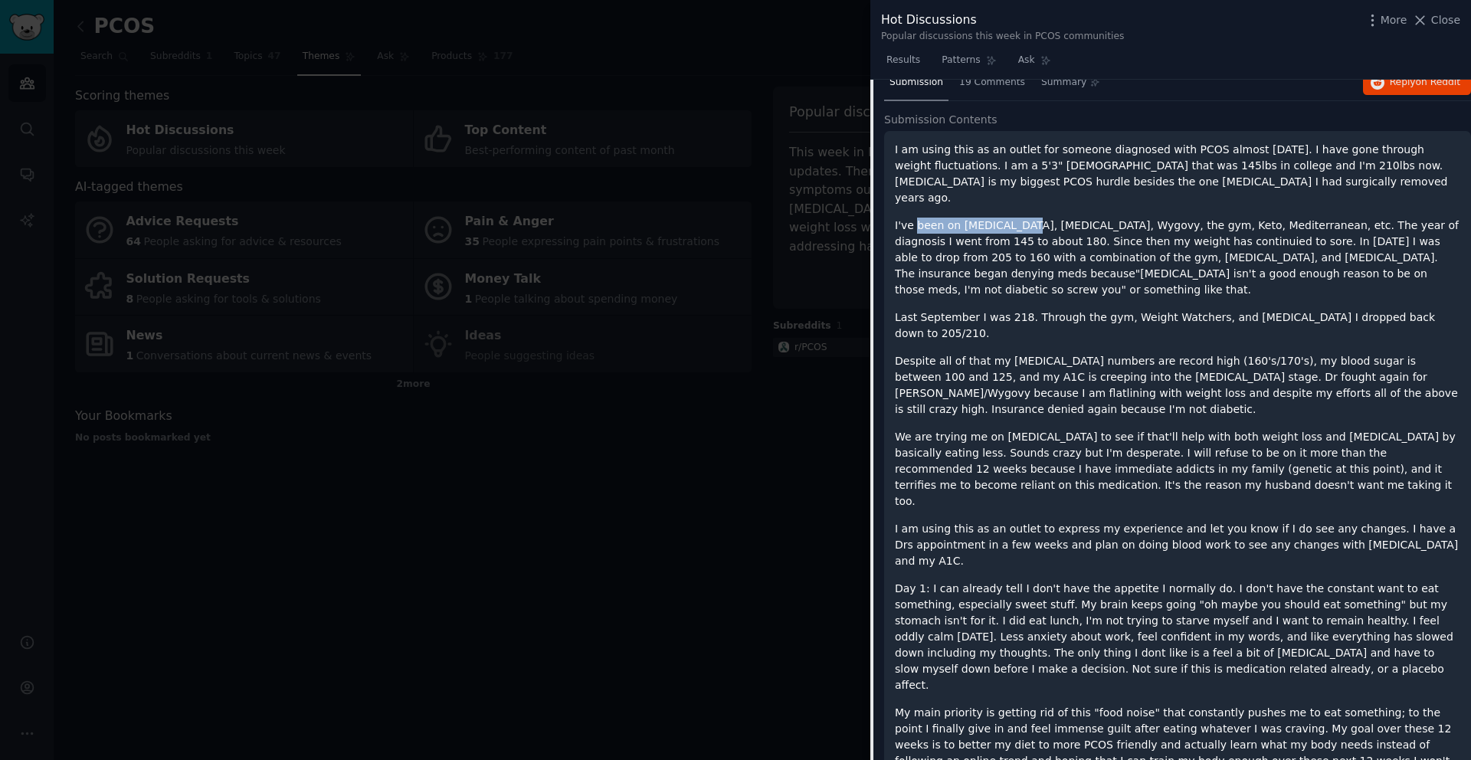
drag, startPoint x: 917, startPoint y: 195, endPoint x: 1025, endPoint y: 198, distance: 108.0
click at [1024, 218] on p "I've been on [MEDICAL_DATA], [MEDICAL_DATA], Wygovy, the gym, Keto, Mediterrane…" at bounding box center [1177, 258] width 565 height 80
click at [1039, 218] on p "I've been on [MEDICAL_DATA], [MEDICAL_DATA], Wygovy, the gym, Keto, Mediterrane…" at bounding box center [1177, 258] width 565 height 80
drag, startPoint x: 1049, startPoint y: 197, endPoint x: 1152, endPoint y: 198, distance: 102.6
click at [1149, 218] on p "I've been on [MEDICAL_DATA], [MEDICAL_DATA], Wygovy, the gym, Keto, Mediterrane…" at bounding box center [1177, 258] width 565 height 80
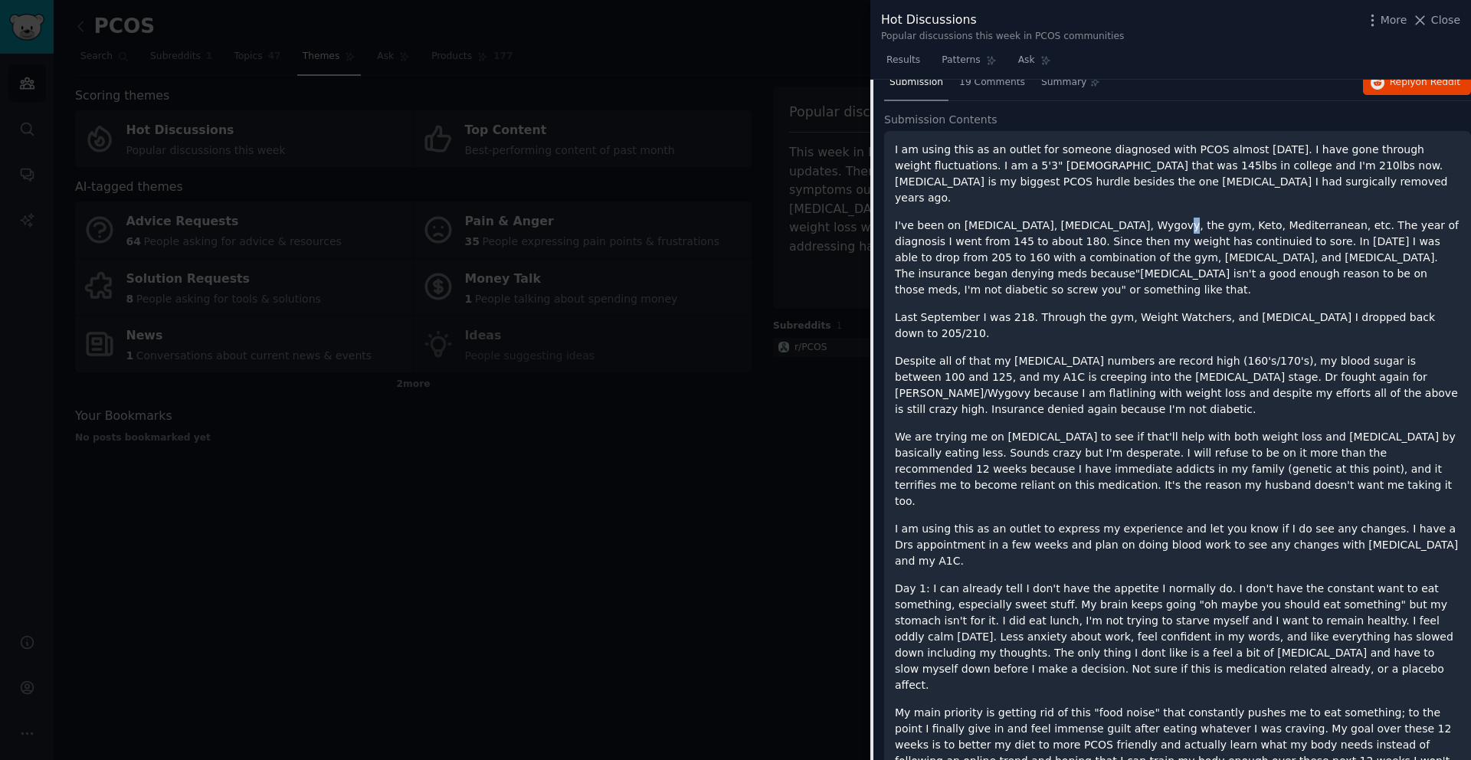
drag, startPoint x: 1155, startPoint y: 197, endPoint x: 1177, endPoint y: 197, distance: 21.4
click at [1172, 218] on p "I've been on [MEDICAL_DATA], [MEDICAL_DATA], Wygovy, the gym, Keto, Mediterrane…" at bounding box center [1177, 258] width 565 height 80
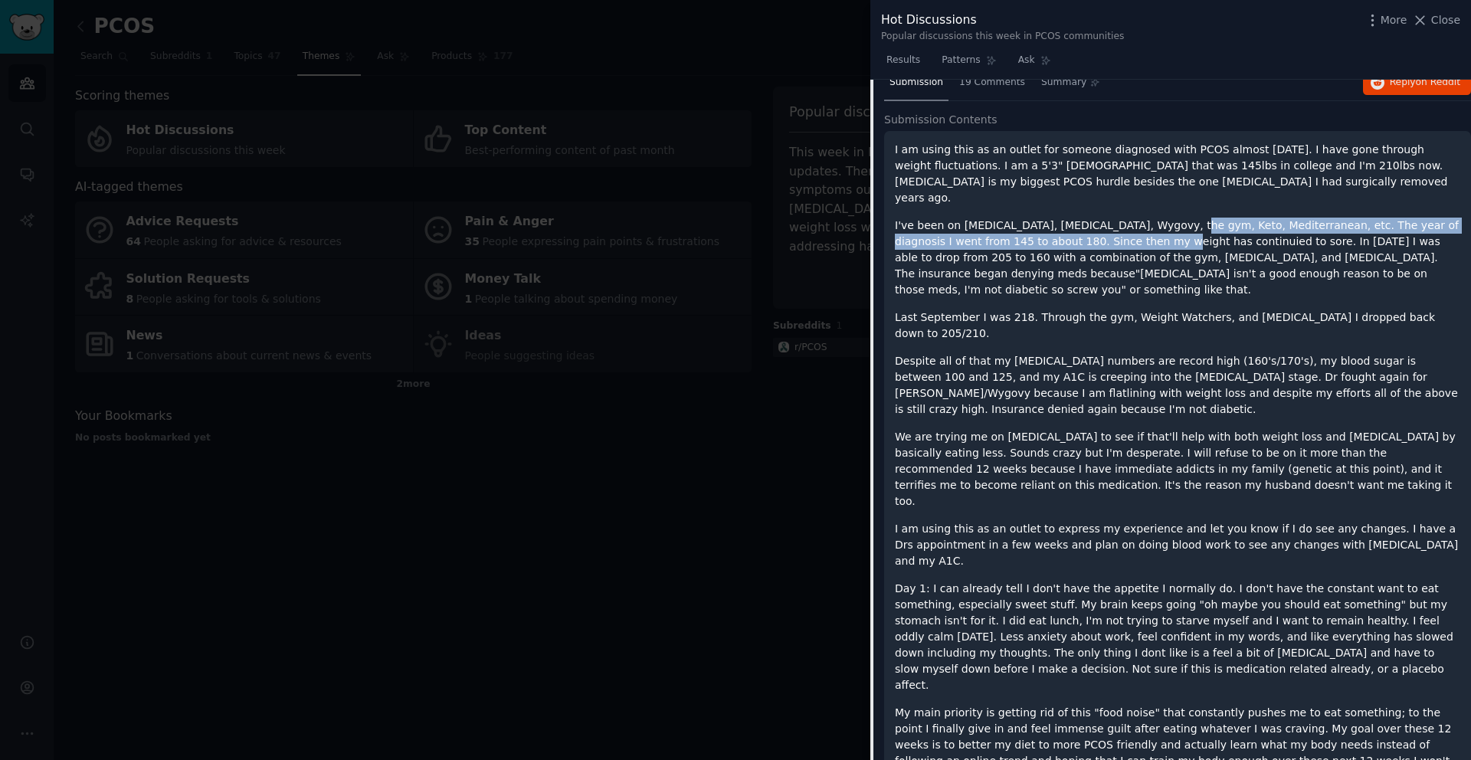
drag, startPoint x: 1184, startPoint y: 197, endPoint x: 1166, endPoint y: 207, distance: 20.9
click at [1162, 218] on p "I've been on [MEDICAL_DATA], [MEDICAL_DATA], Wygovy, the gym, Keto, Mediterrane…" at bounding box center [1177, 258] width 565 height 80
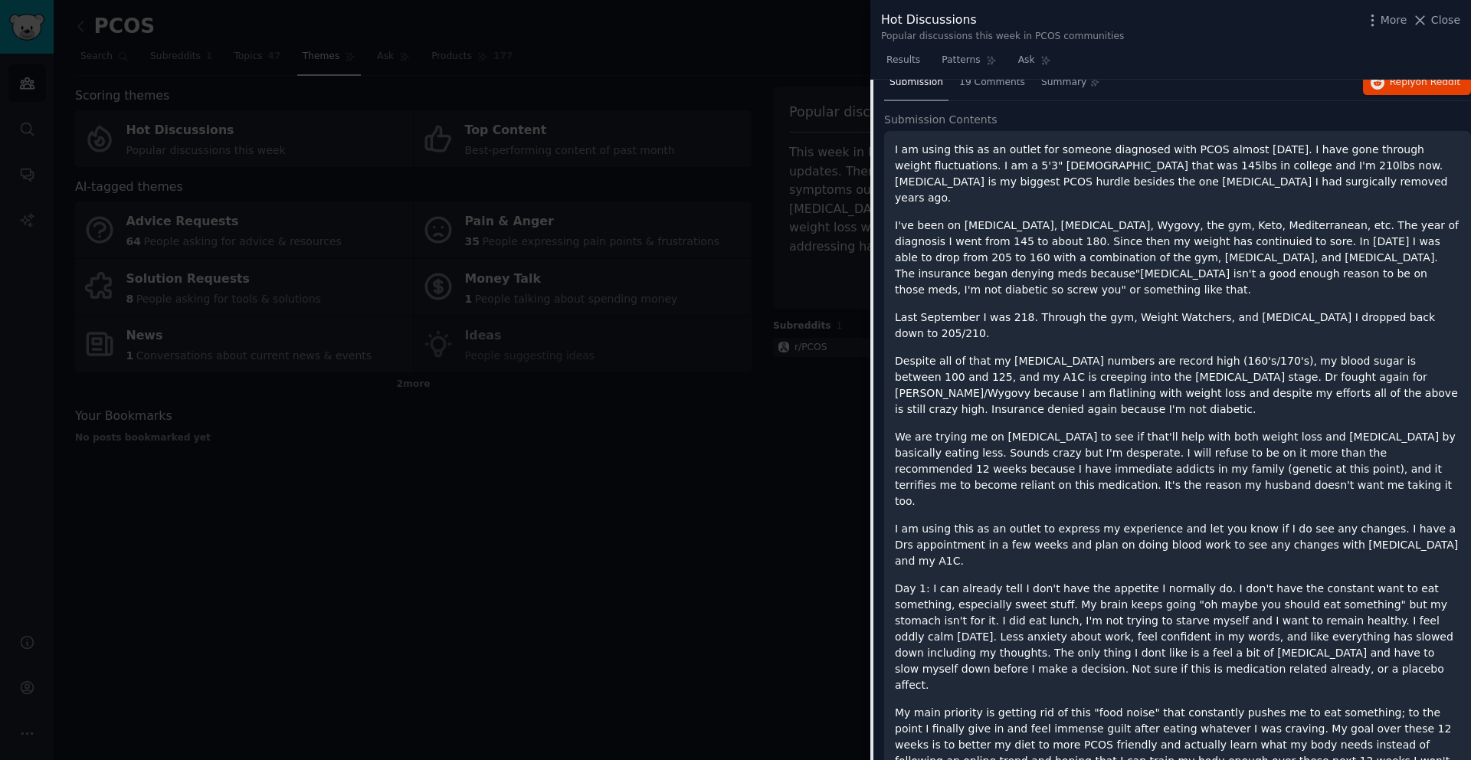
drag, startPoint x: 1307, startPoint y: 203, endPoint x: 1279, endPoint y: 201, distance: 27.7
click at [1306, 218] on p "I've been on [MEDICAL_DATA], [MEDICAL_DATA], Wygovy, the gym, Keto, Mediterrane…" at bounding box center [1177, 258] width 565 height 80
drag, startPoint x: 1342, startPoint y: 200, endPoint x: 981, endPoint y: 213, distance: 361.0
click at [981, 218] on p "I've been on [MEDICAL_DATA], [MEDICAL_DATA], Wygovy, the gym, Keto, Mediterrane…" at bounding box center [1177, 258] width 565 height 80
click at [982, 218] on p "I've been on [MEDICAL_DATA], [MEDICAL_DATA], Wygovy, the gym, Keto, Mediterrane…" at bounding box center [1177, 258] width 565 height 80
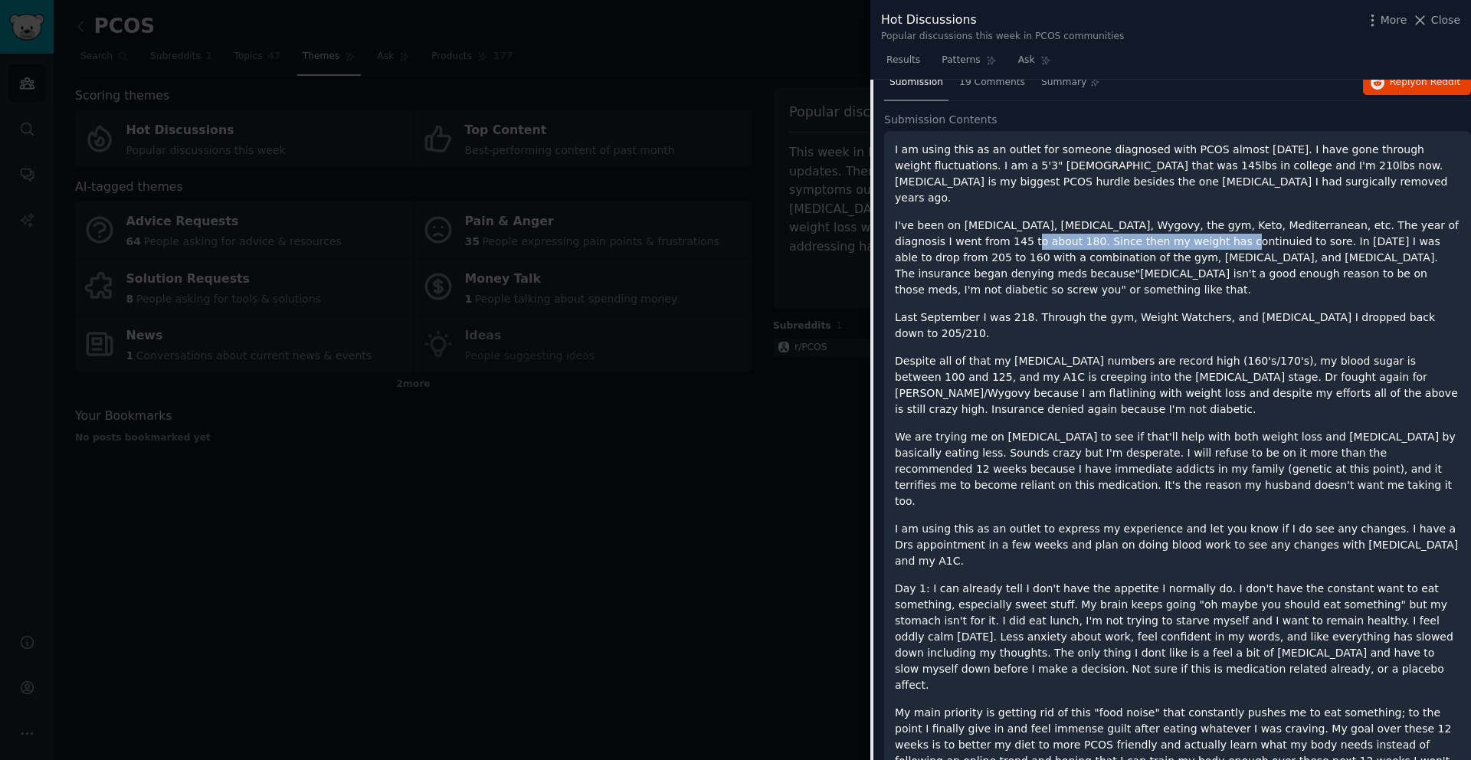
drag, startPoint x: 982, startPoint y: 213, endPoint x: 1173, endPoint y: 214, distance: 191.5
click at [1173, 218] on p "I've been on [MEDICAL_DATA], [MEDICAL_DATA], Wygovy, the gym, Keto, Mediterrane…" at bounding box center [1177, 258] width 565 height 80
click at [1200, 218] on p "I've been on [MEDICAL_DATA], [MEDICAL_DATA], Wygovy, the gym, Keto, Mediterrane…" at bounding box center [1177, 258] width 565 height 80
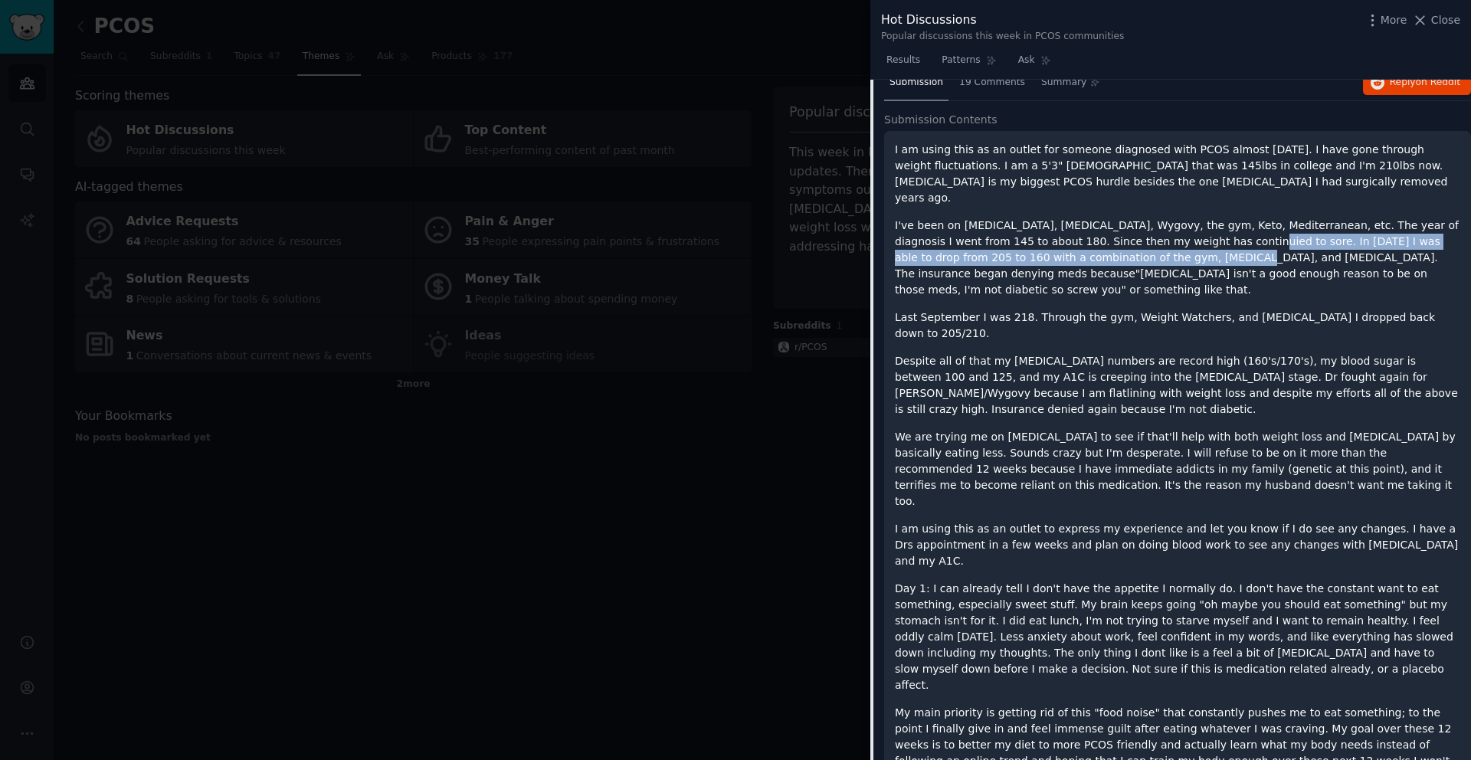
drag, startPoint x: 1201, startPoint y: 214, endPoint x: 1117, endPoint y: 223, distance: 84.8
click at [1117, 223] on p "I've been on [MEDICAL_DATA], [MEDICAL_DATA], Wygovy, the gym, Keto, Mediterrane…" at bounding box center [1177, 258] width 565 height 80
click at [1139, 223] on p "I've been on [MEDICAL_DATA], [MEDICAL_DATA], Wygovy, the gym, Keto, Mediterrane…" at bounding box center [1177, 258] width 565 height 80
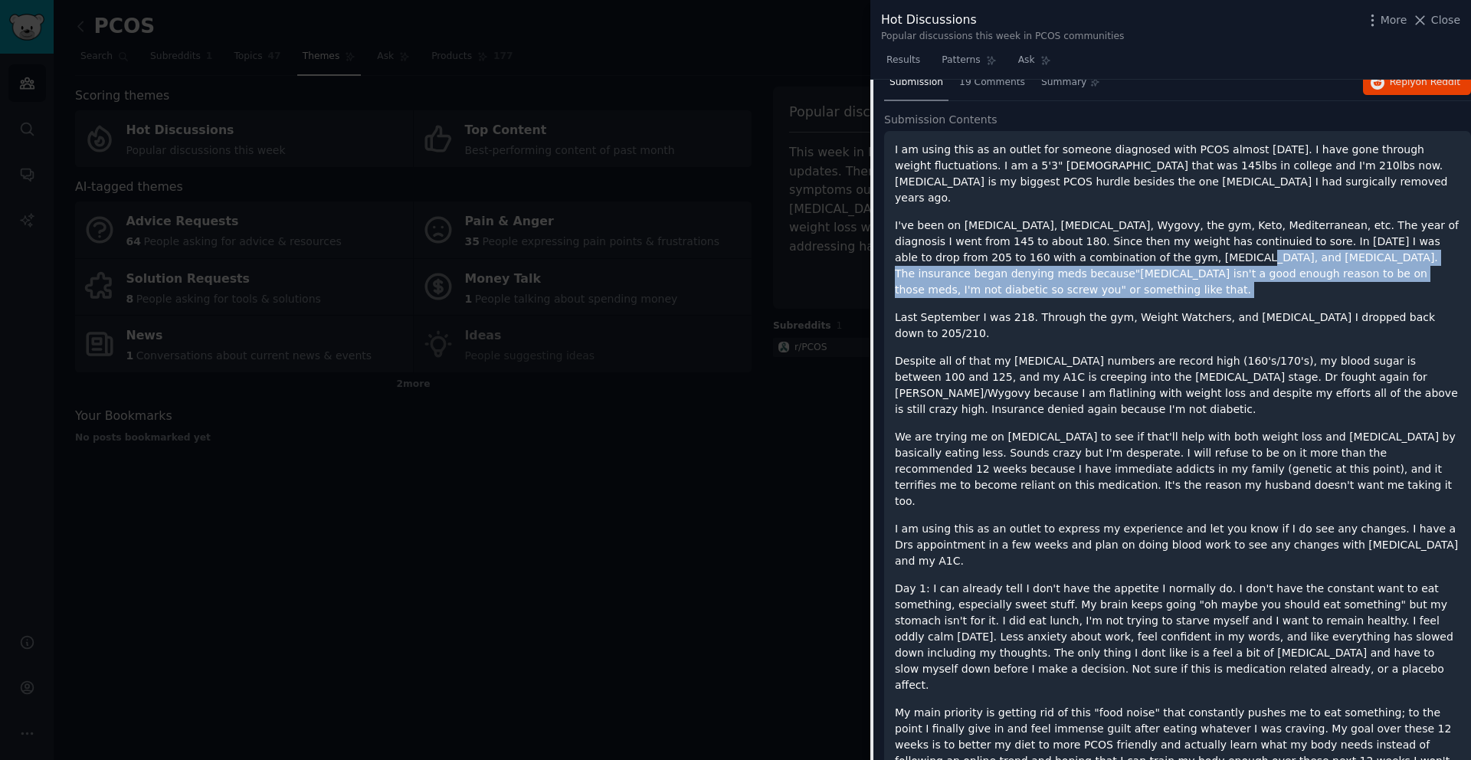
drag, startPoint x: 1140, startPoint y: 223, endPoint x: 1187, endPoint y: 261, distance: 61.0
click at [1187, 260] on div "I am using this as an outlet for someone diagnosed with PCOS almost [DATE]. I h…" at bounding box center [1177, 471] width 565 height 659
click at [1186, 309] on p "Last September I was 218. Through the gym, Weight Watchers, and [MEDICAL_DATA] …" at bounding box center [1177, 325] width 565 height 32
drag, startPoint x: 1142, startPoint y: 225, endPoint x: 1188, endPoint y: 247, distance: 51.0
click at [1188, 247] on p "I've been on [MEDICAL_DATA], [MEDICAL_DATA], Wygovy, the gym, Keto, Mediterrane…" at bounding box center [1177, 258] width 565 height 80
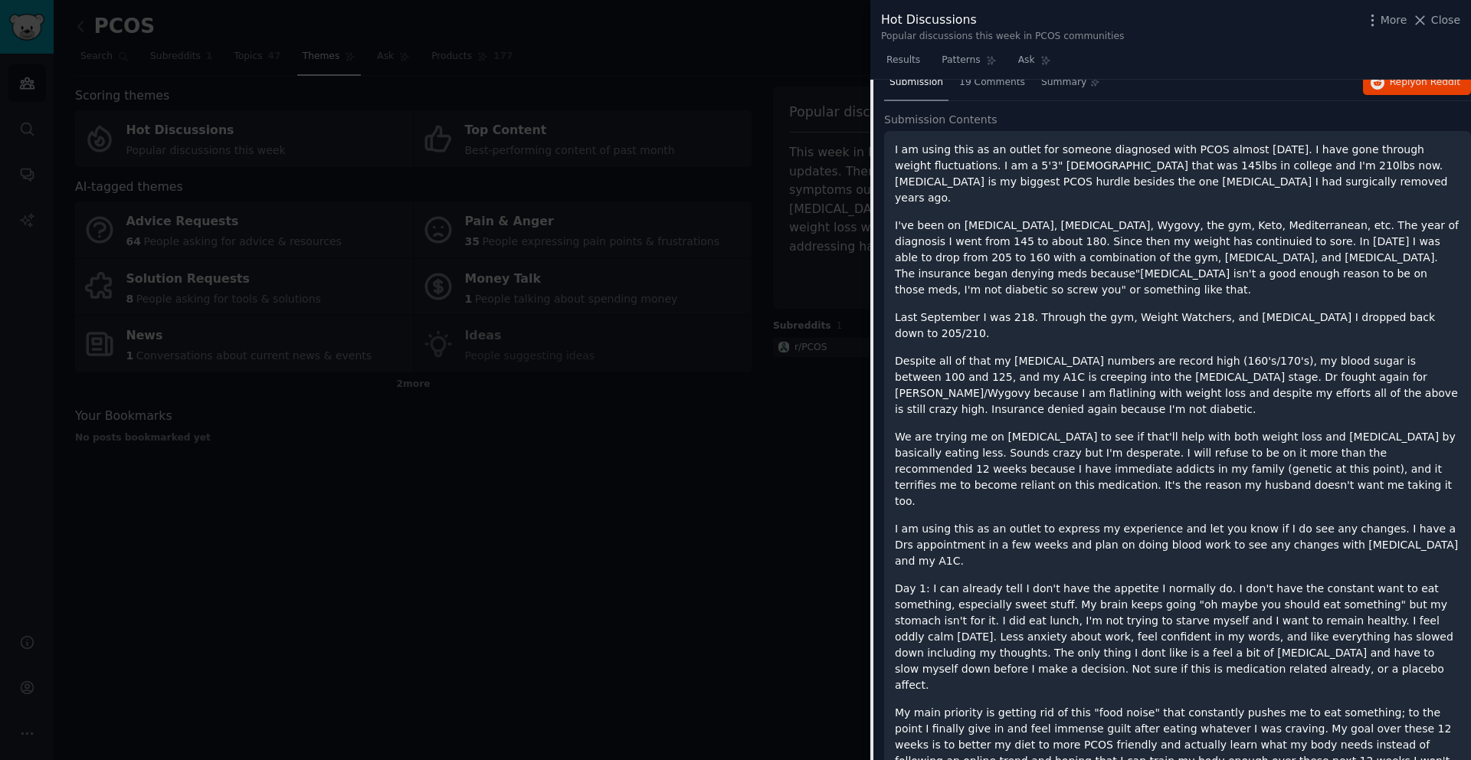
click at [1190, 247] on p "I've been on [MEDICAL_DATA], [MEDICAL_DATA], Wygovy, the gym, Keto, Mediterrane…" at bounding box center [1177, 258] width 565 height 80
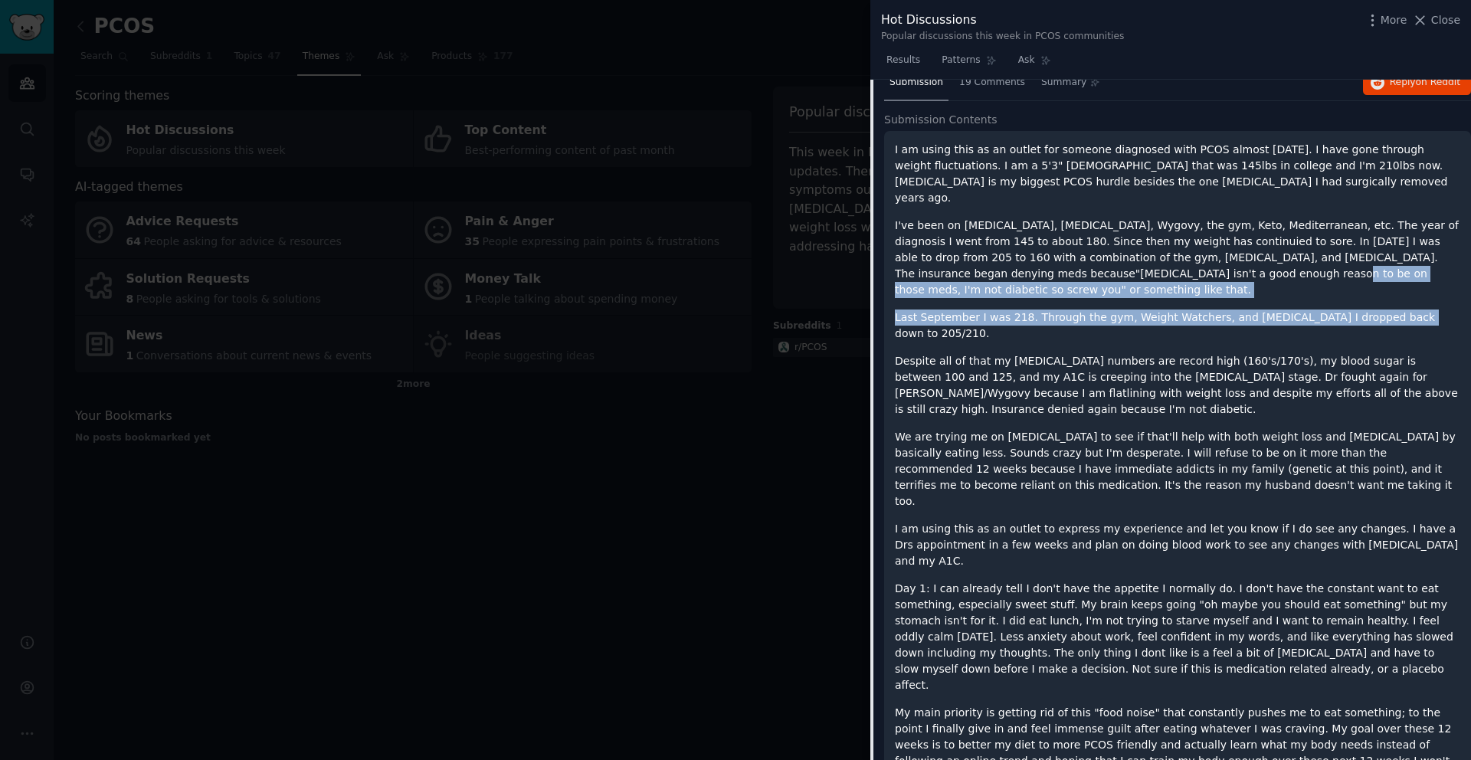
drag, startPoint x: 1190, startPoint y: 247, endPoint x: 1330, endPoint y: 274, distance: 142.1
click at [1350, 270] on div "I am using this as an outlet for someone diagnosed with PCOS almost [DATE]. I h…" at bounding box center [1177, 471] width 565 height 659
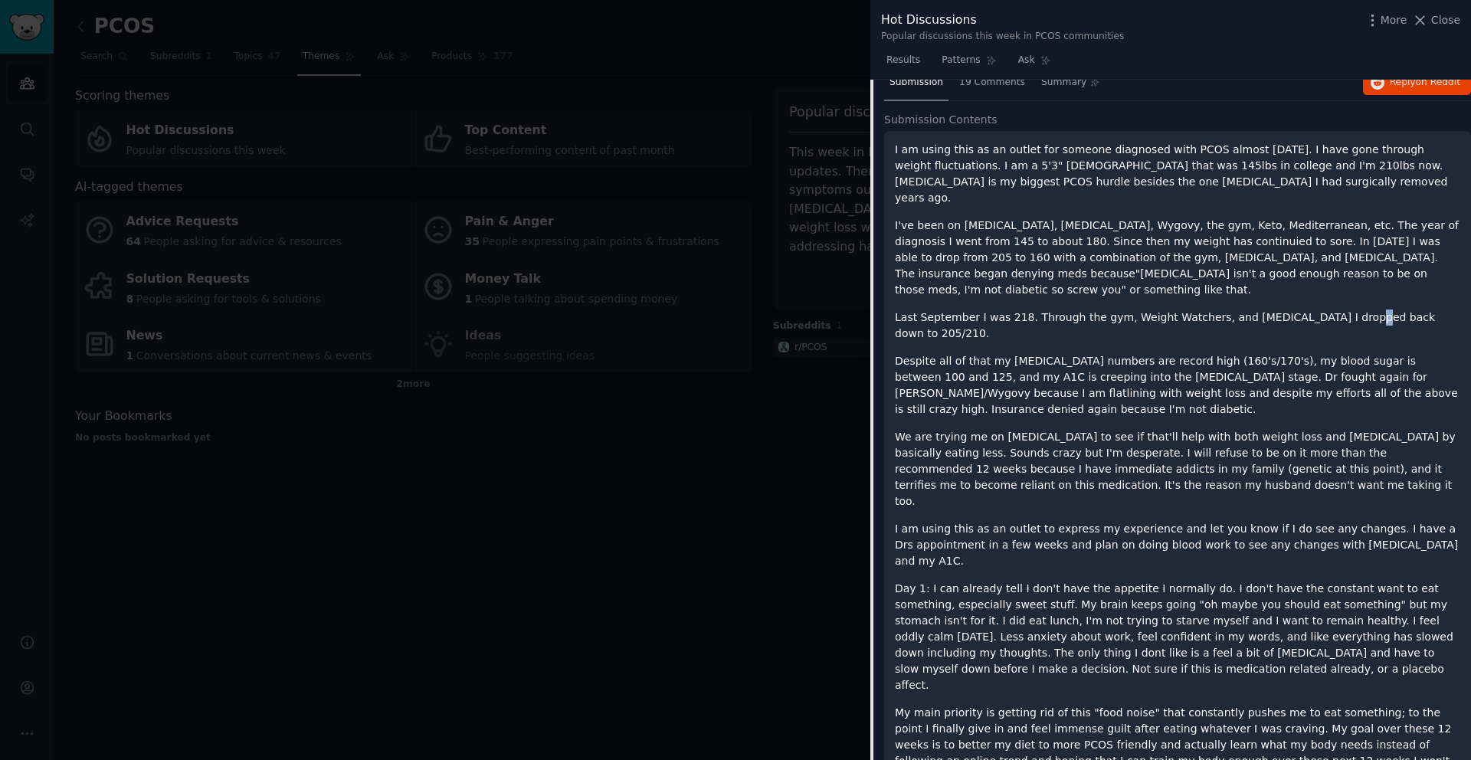
click at [1327, 309] on p "Last September I was 218. Through the gym, Weight Watchers, and [MEDICAL_DATA] …" at bounding box center [1177, 325] width 565 height 32
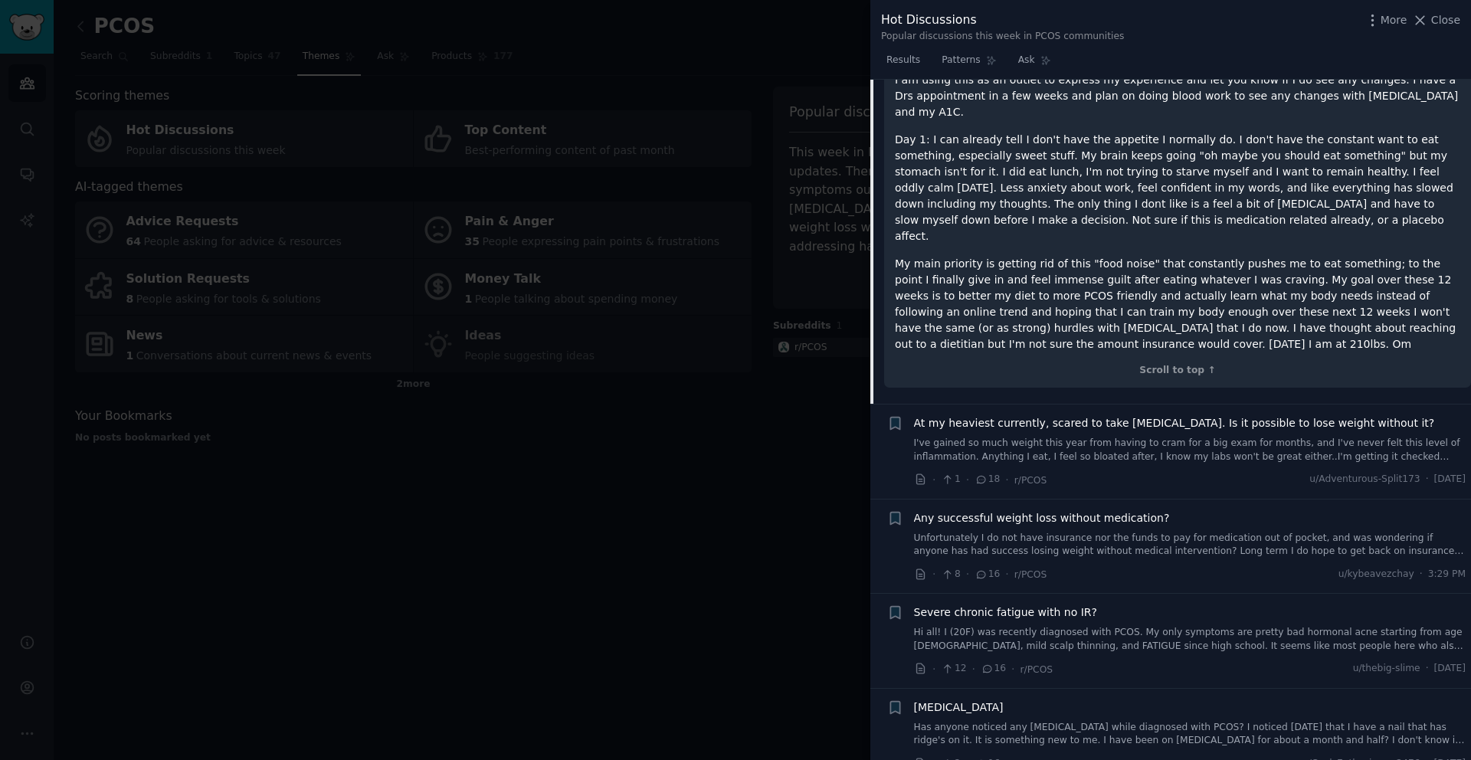
scroll to position [1444, 0]
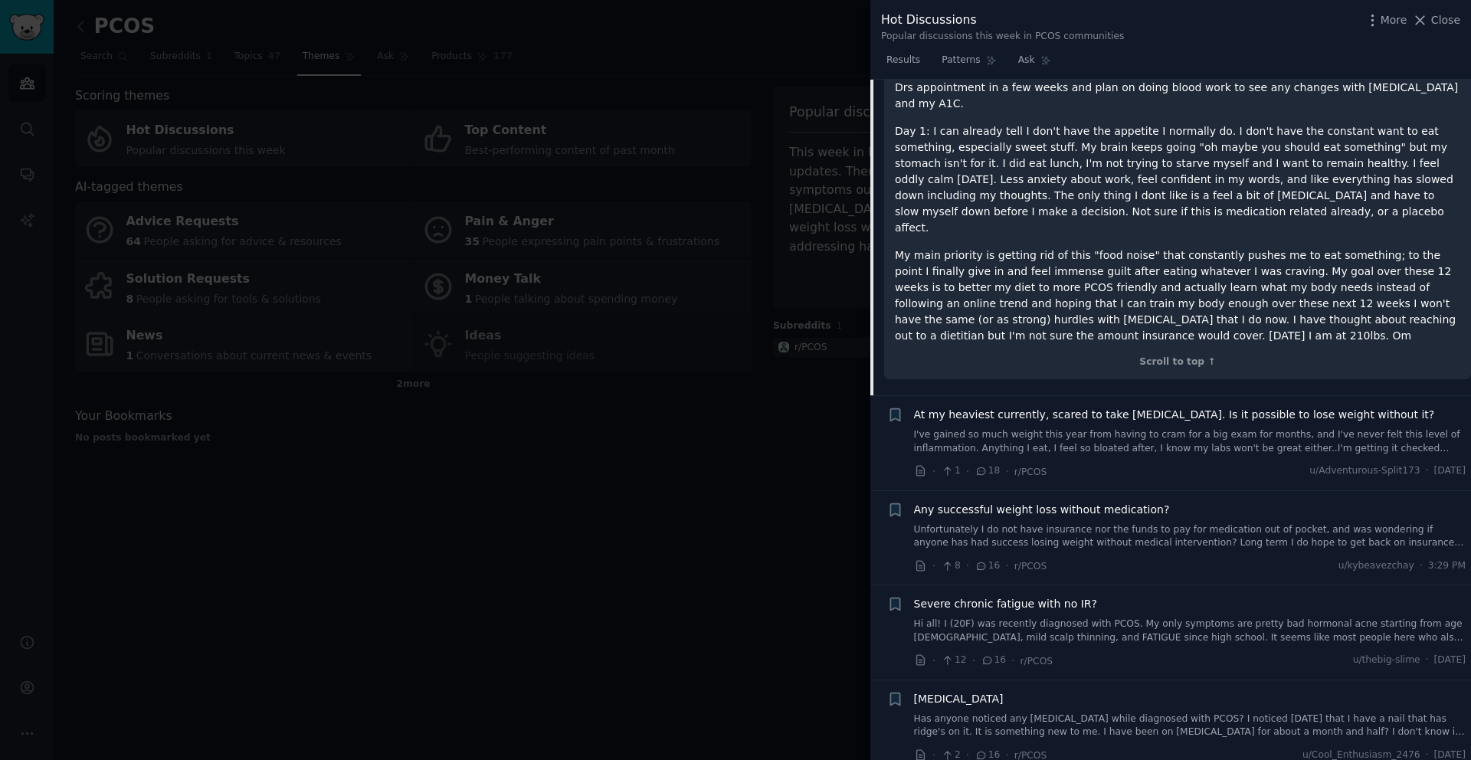
click at [983, 407] on span "At my heaviest currently, scared to take [MEDICAL_DATA]. Is it possible to lose…" at bounding box center [1174, 415] width 521 height 16
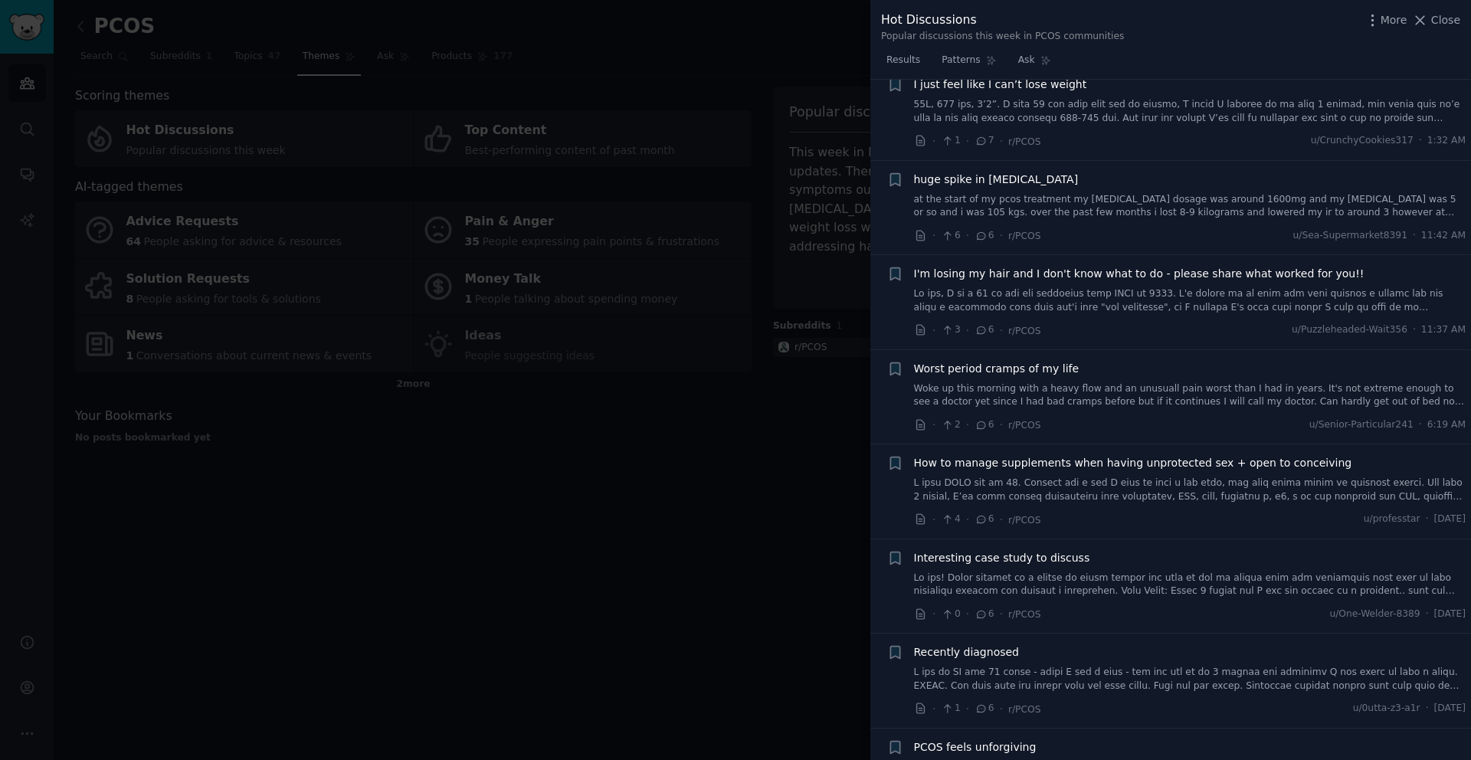
scroll to position [2923, 0]
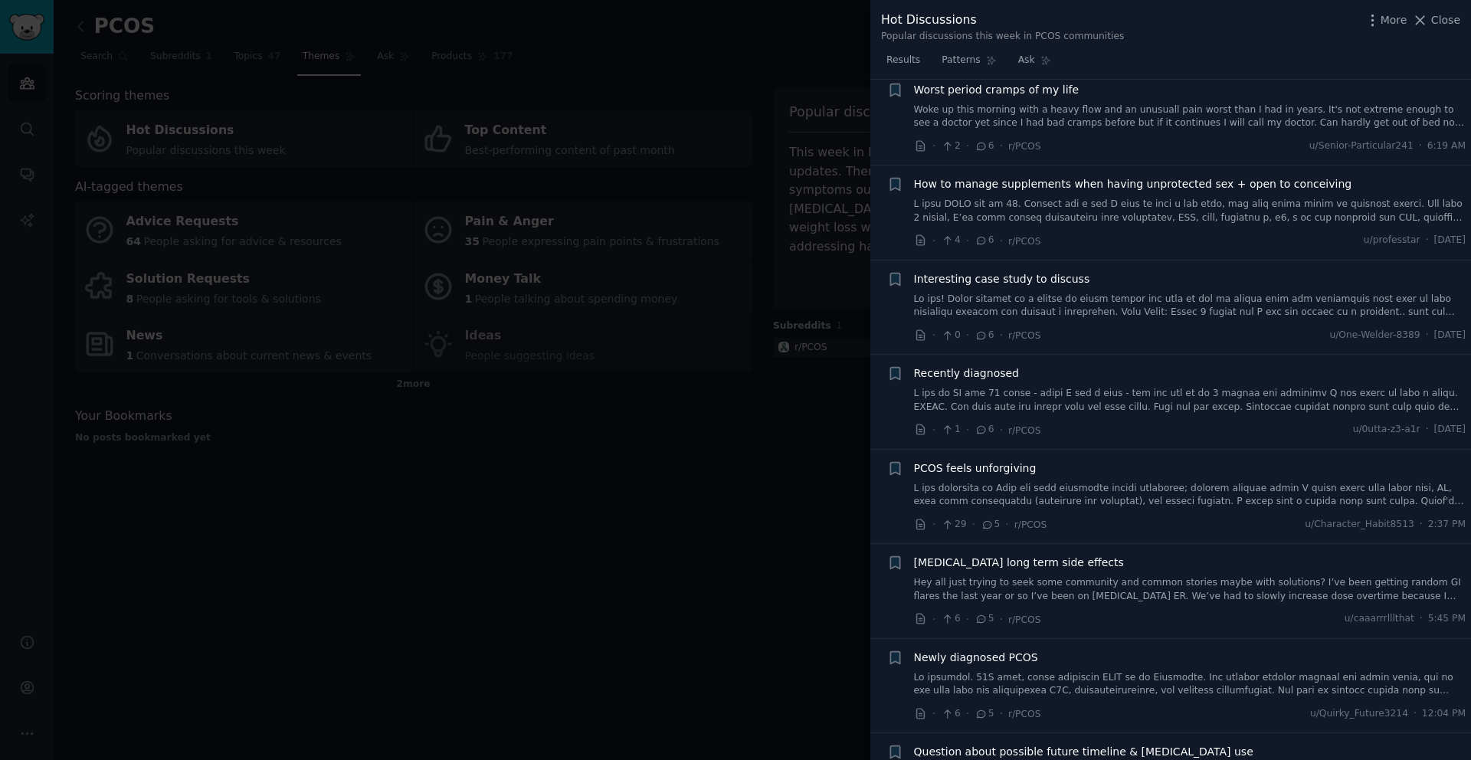
click at [754, 299] on div at bounding box center [735, 380] width 1471 height 760
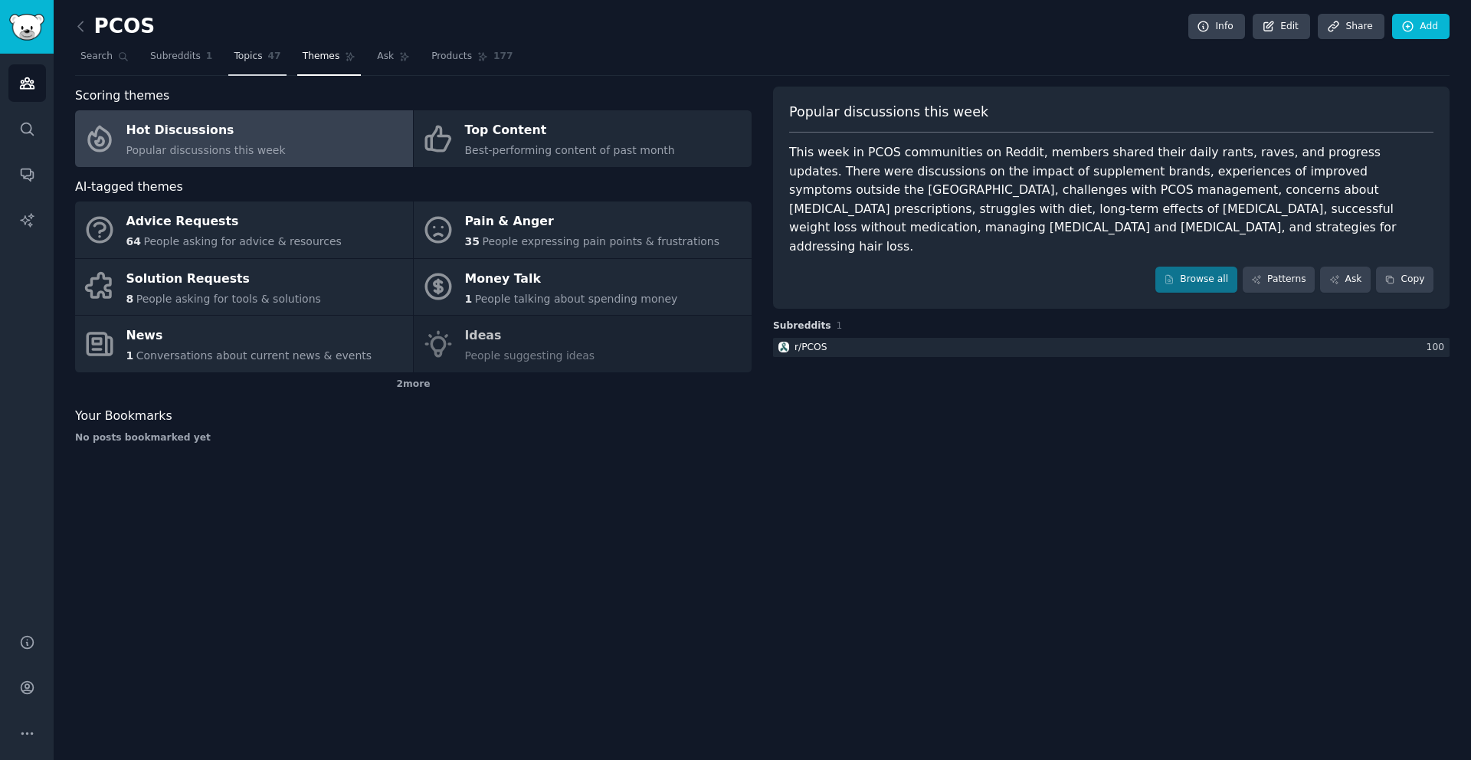
click at [247, 59] on span "Topics" at bounding box center [248, 57] width 28 height 14
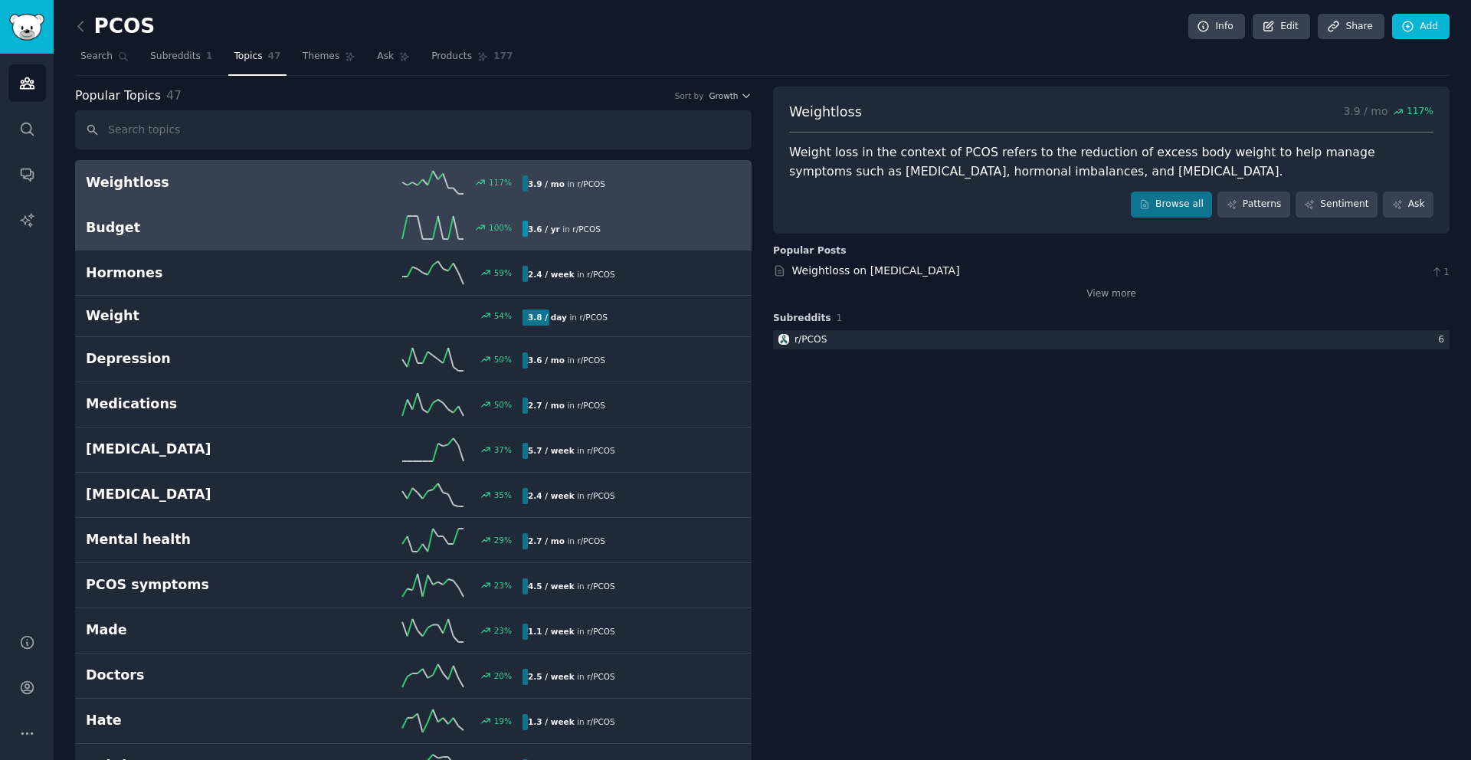
scroll to position [27, 0]
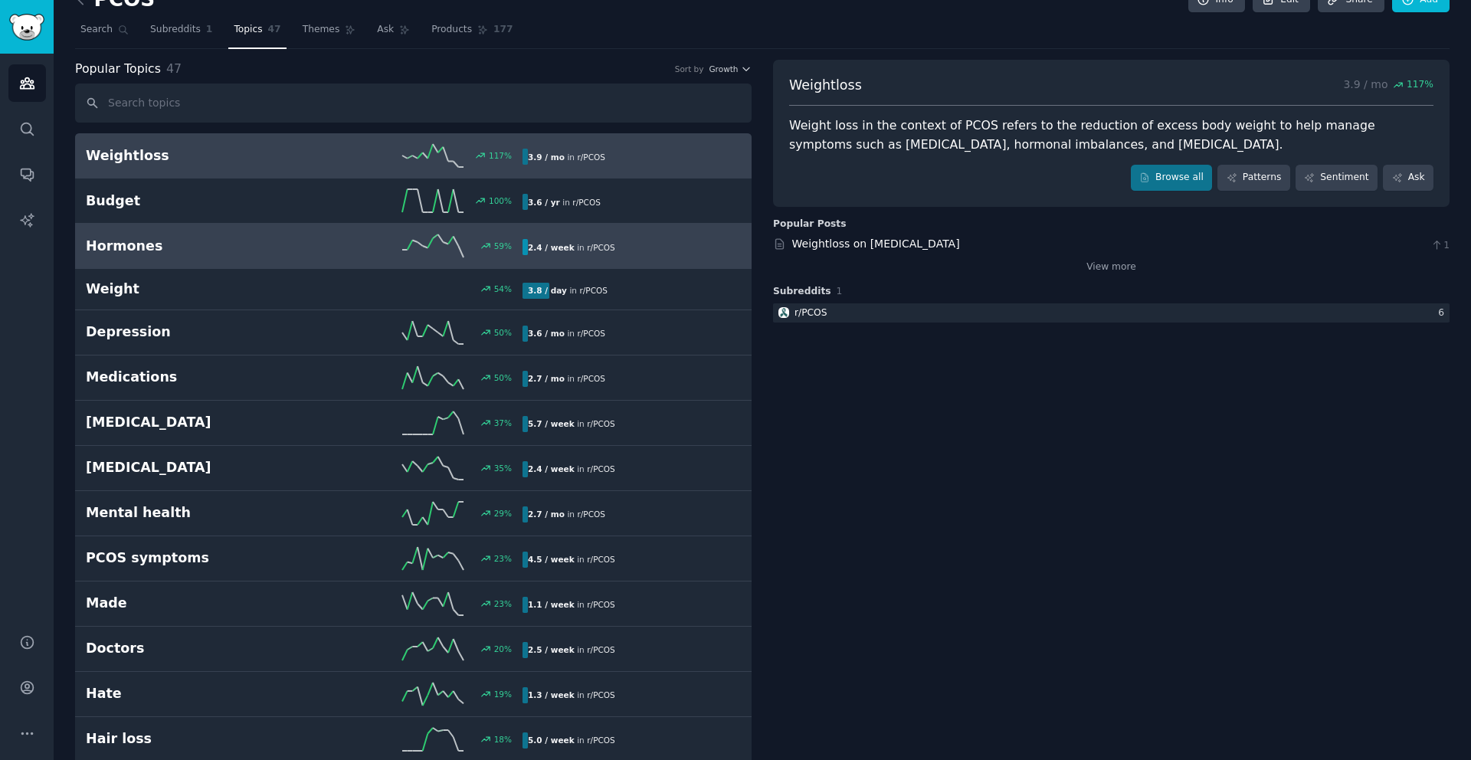
click at [344, 241] on div "59 %" at bounding box center [413, 245] width 218 height 23
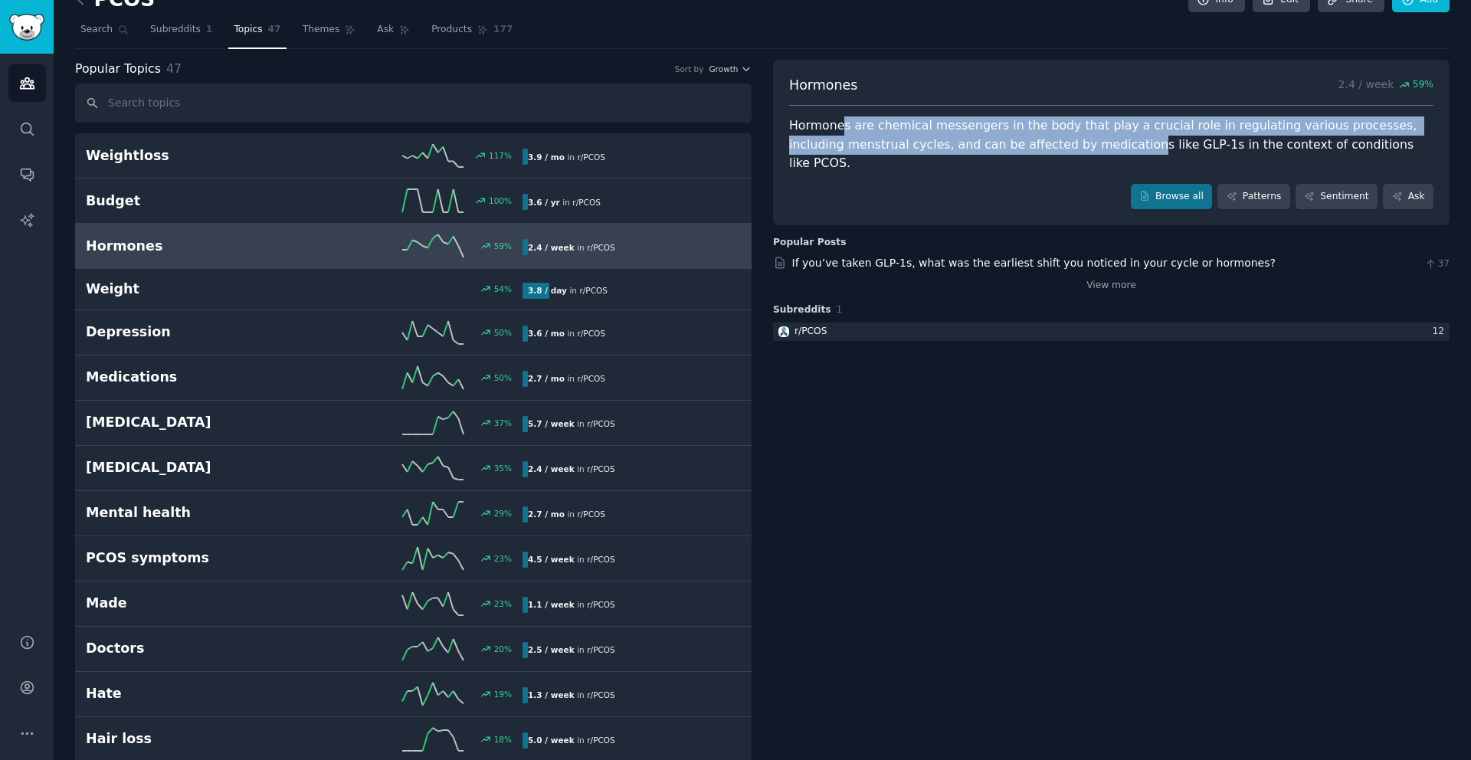
drag, startPoint x: 839, startPoint y: 131, endPoint x: 1068, endPoint y: 143, distance: 229.4
click at [1073, 139] on div "Hormones are chemical messengers in the body that play a crucial role in regula…" at bounding box center [1111, 144] width 644 height 57
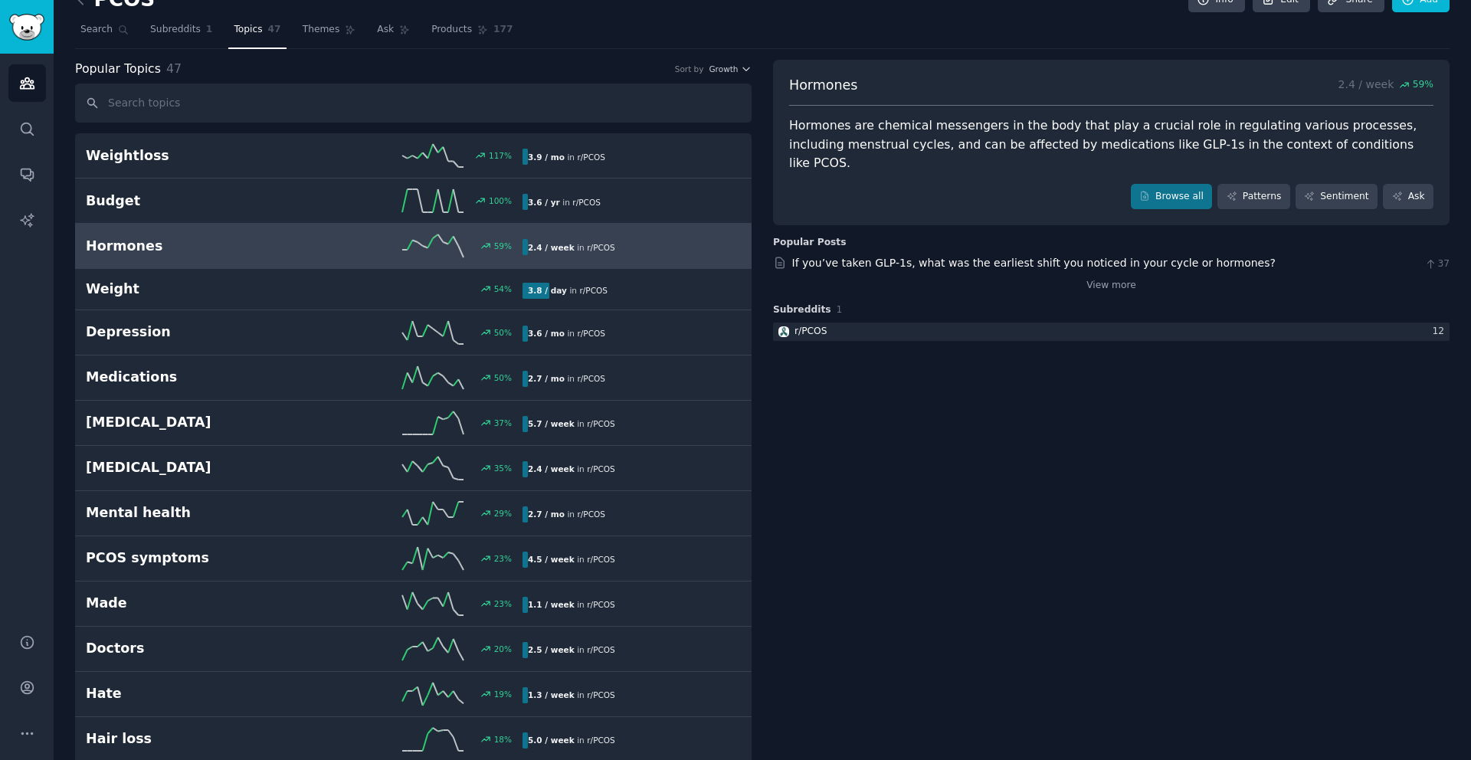
click at [1047, 155] on div "Hormones 2.4 / week 59 % Hormones are chemical messengers in the body that play…" at bounding box center [1111, 143] width 676 height 166
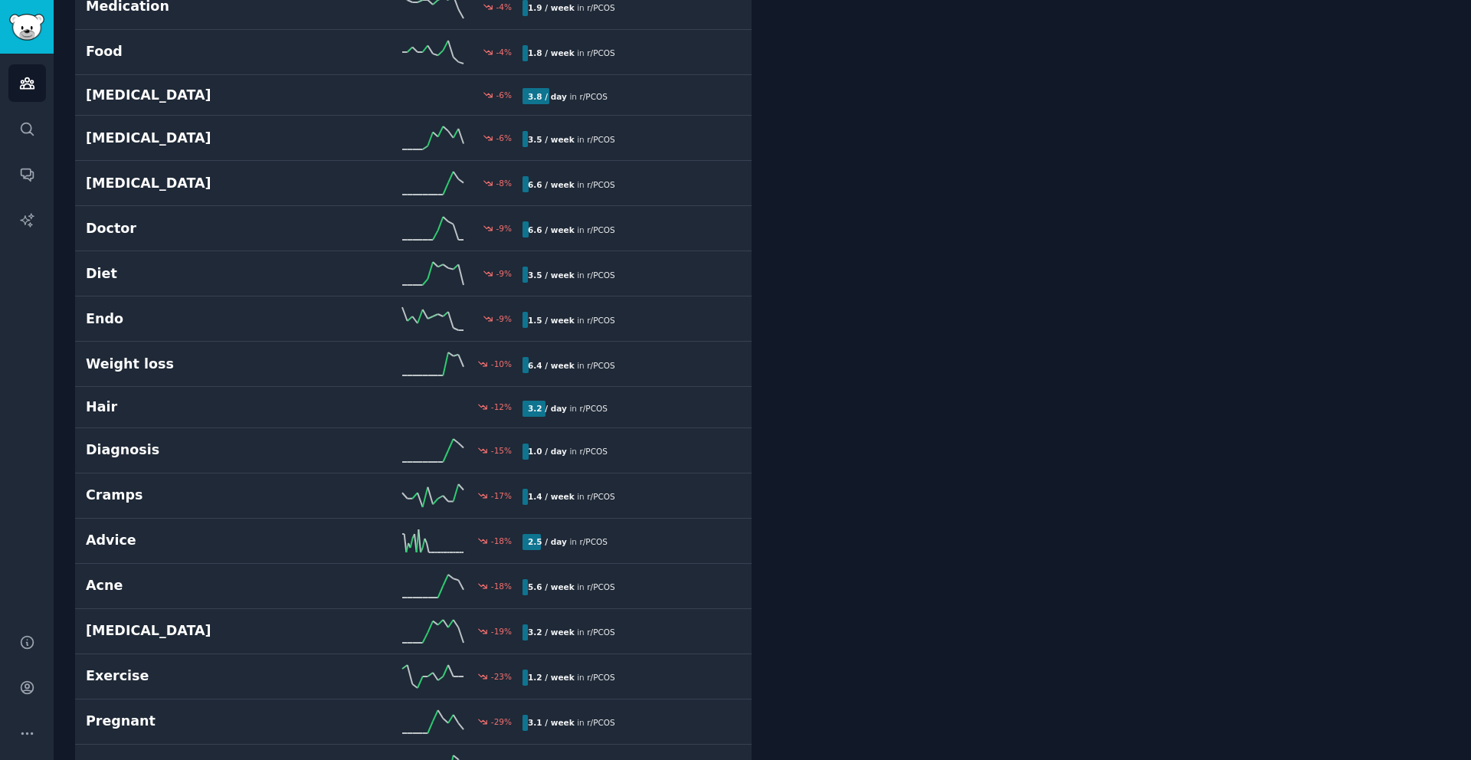
scroll to position [1533, 0]
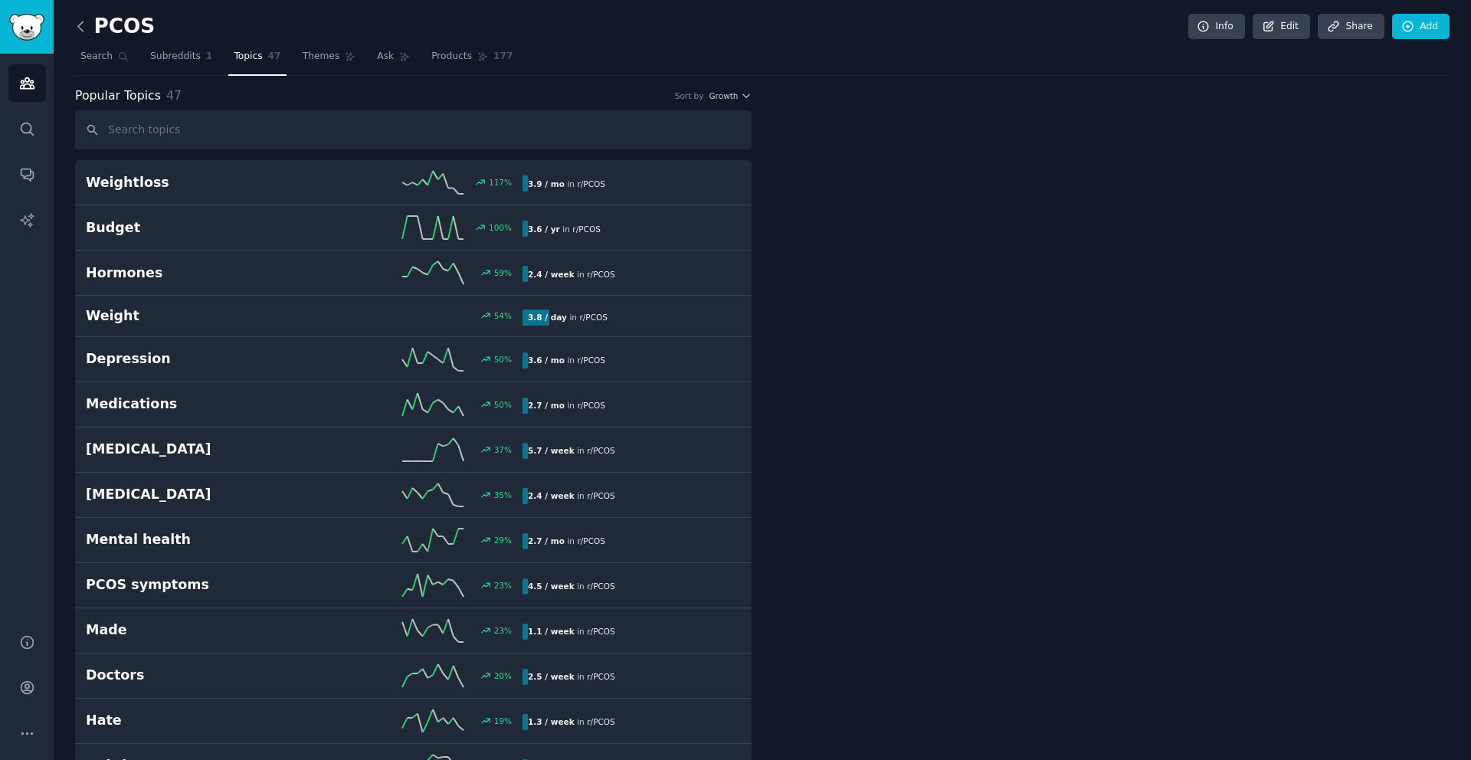
click at [83, 30] on icon at bounding box center [81, 26] width 16 height 16
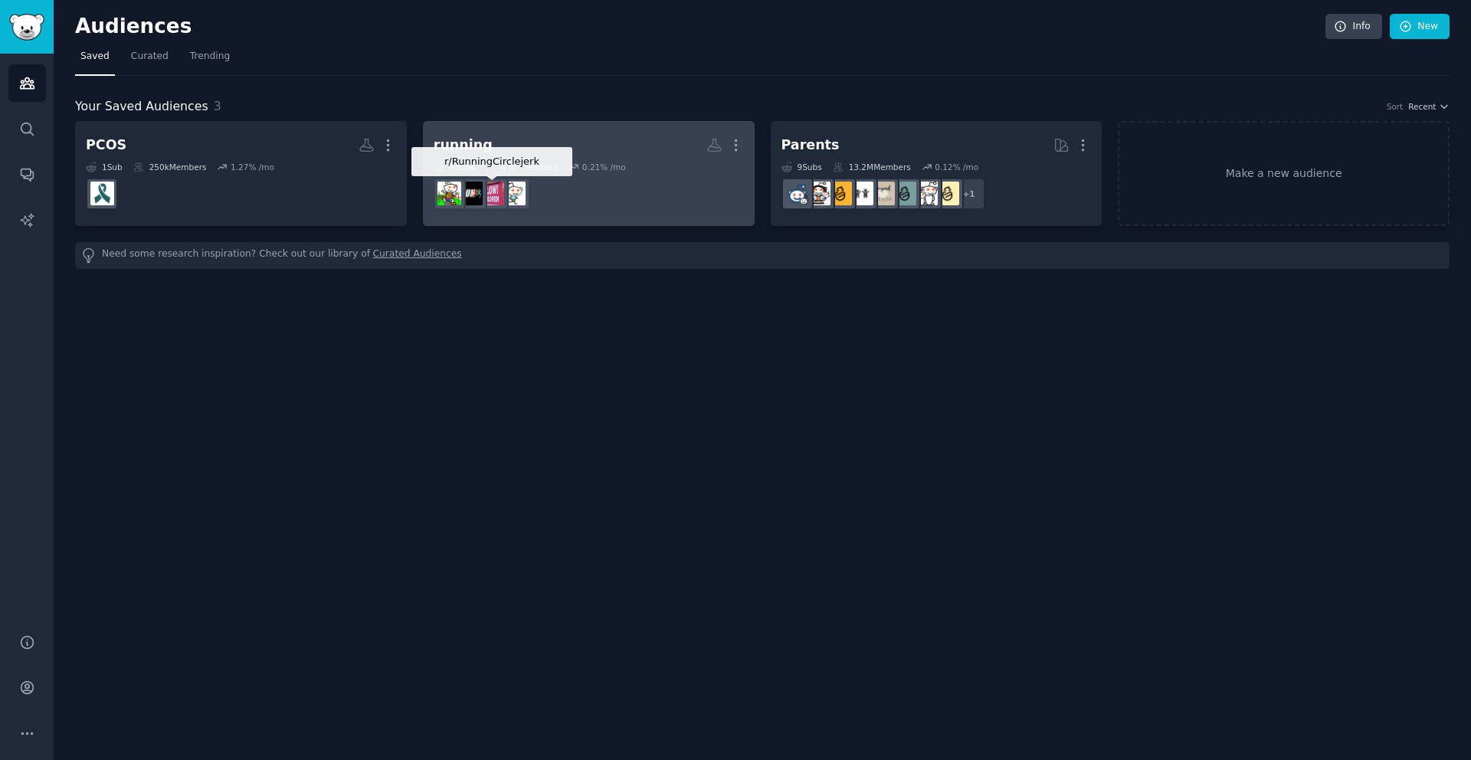
click at [503, 201] on img at bounding box center [492, 194] width 24 height 24
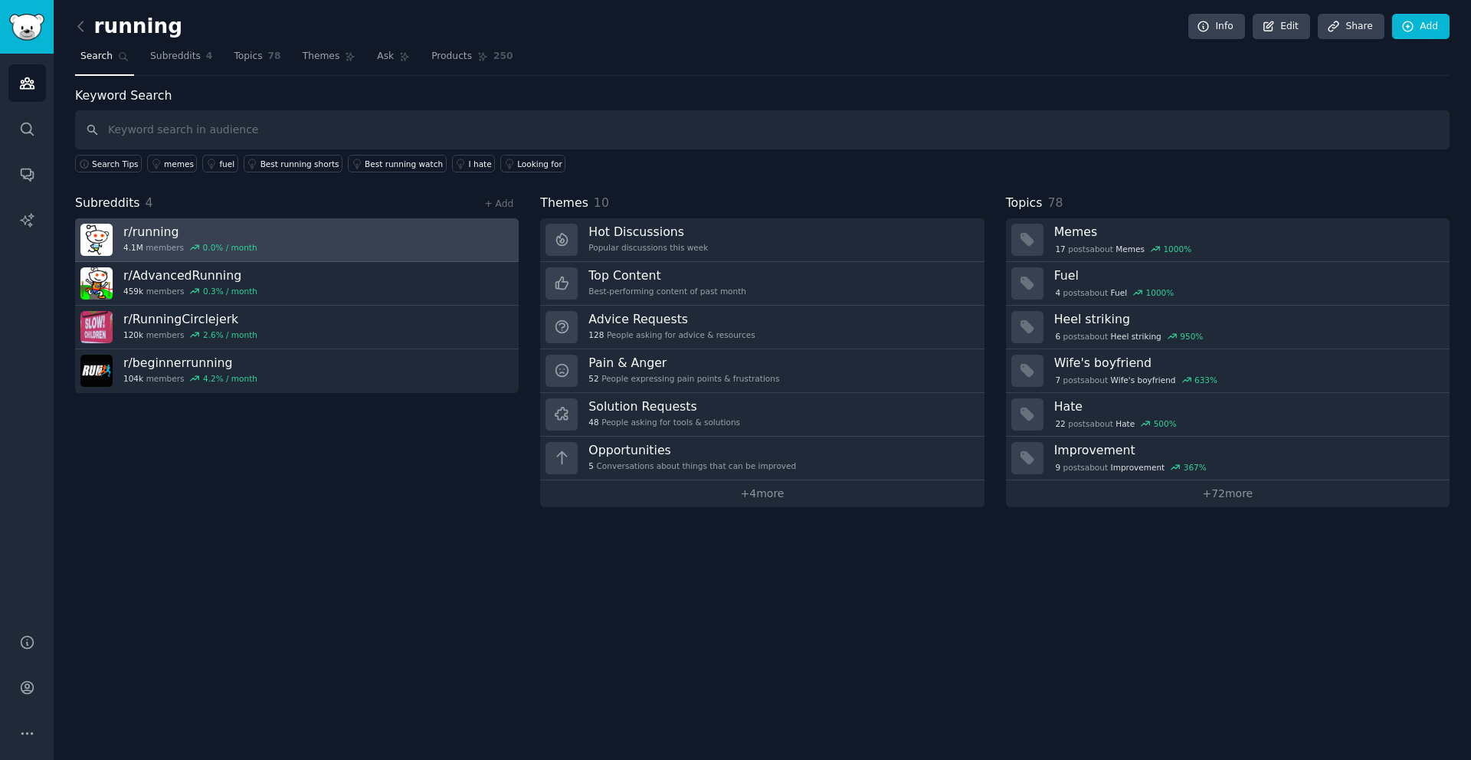
click at [362, 250] on link "r/ running 4.1M members 0.0 % / month" at bounding box center [296, 240] width 443 height 44
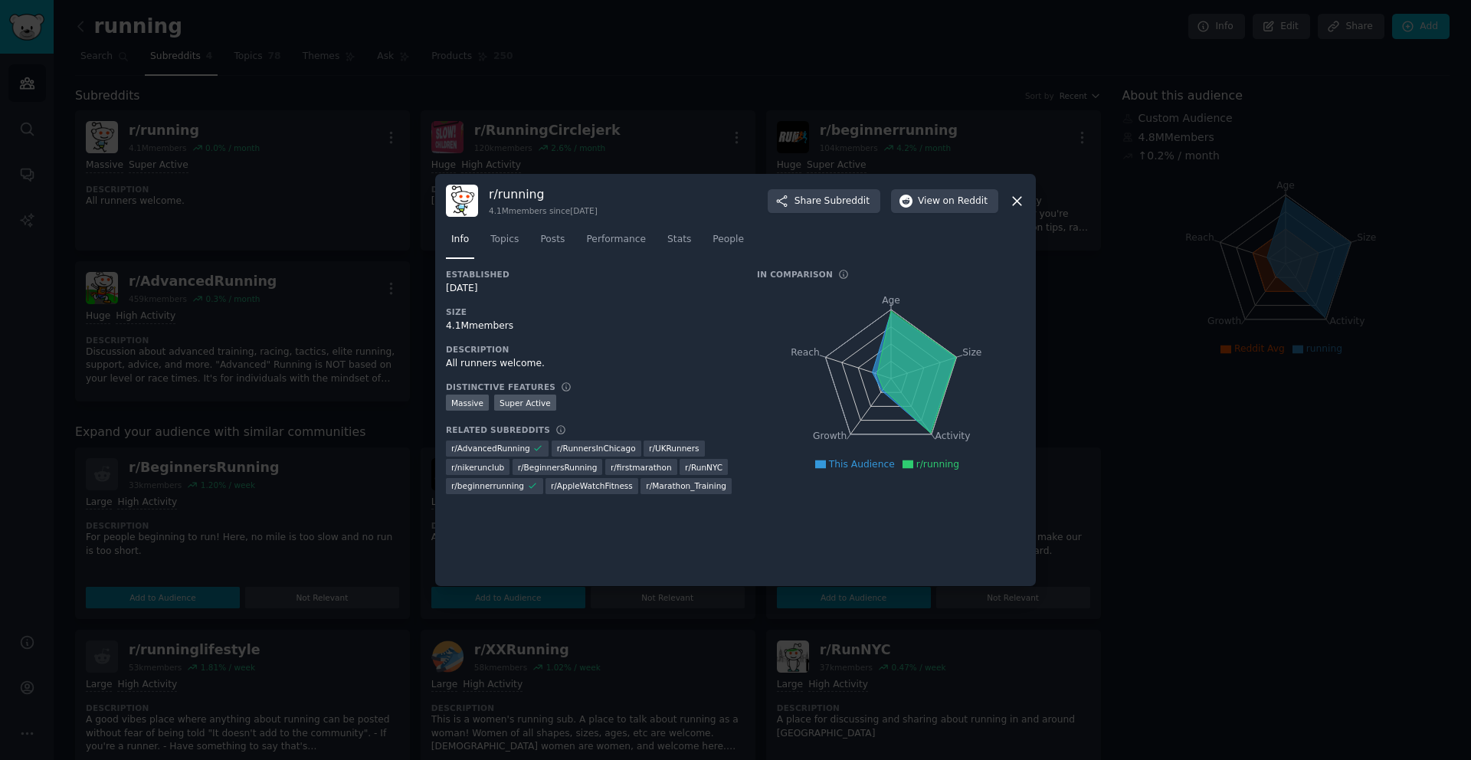
click at [1017, 201] on icon at bounding box center [1017, 201] width 8 height 8
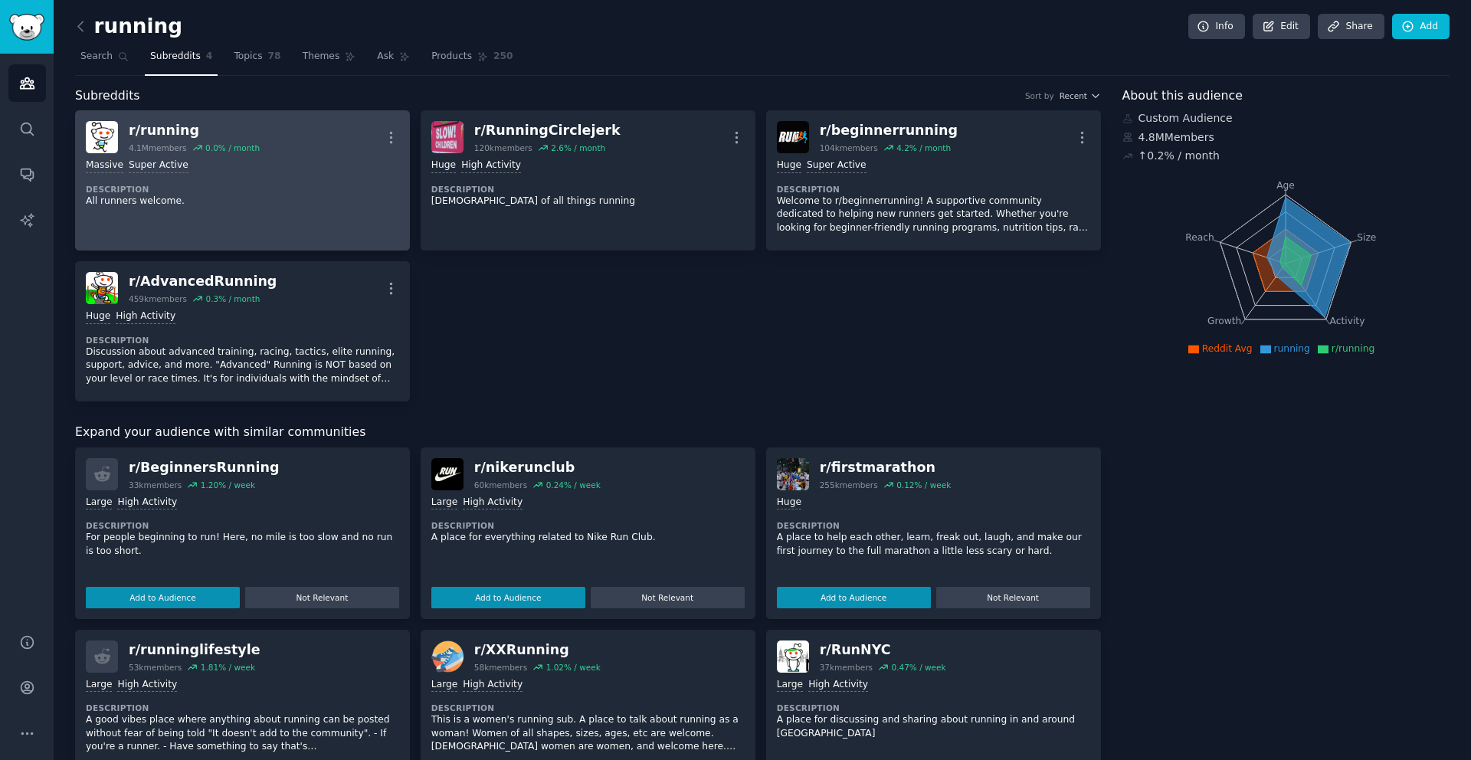
click at [311, 133] on div "r/ running 4.1M members 0.0 % / month More" at bounding box center [242, 137] width 313 height 32
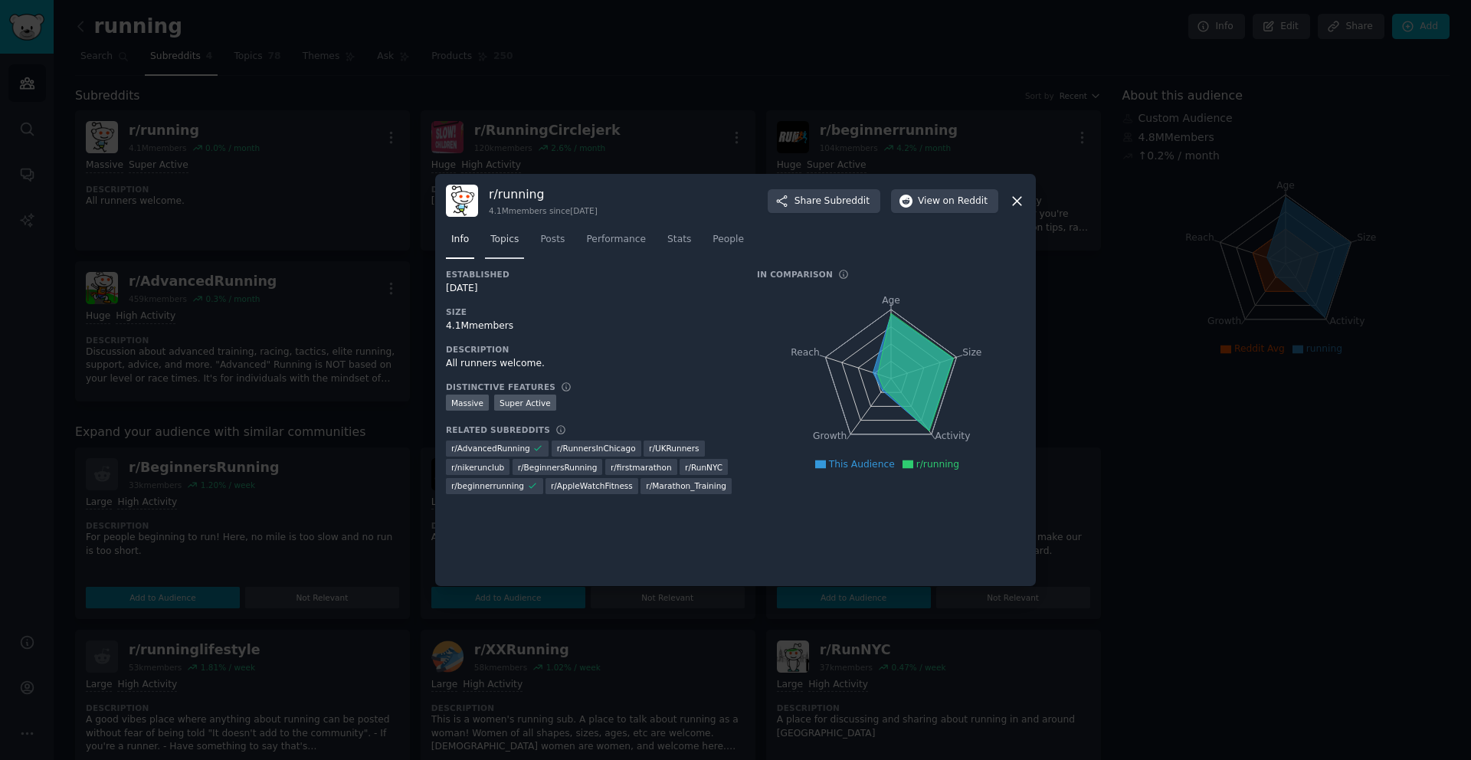
click at [509, 233] on span "Topics" at bounding box center [504, 240] width 28 height 14
